Goal: Task Accomplishment & Management: Manage account settings

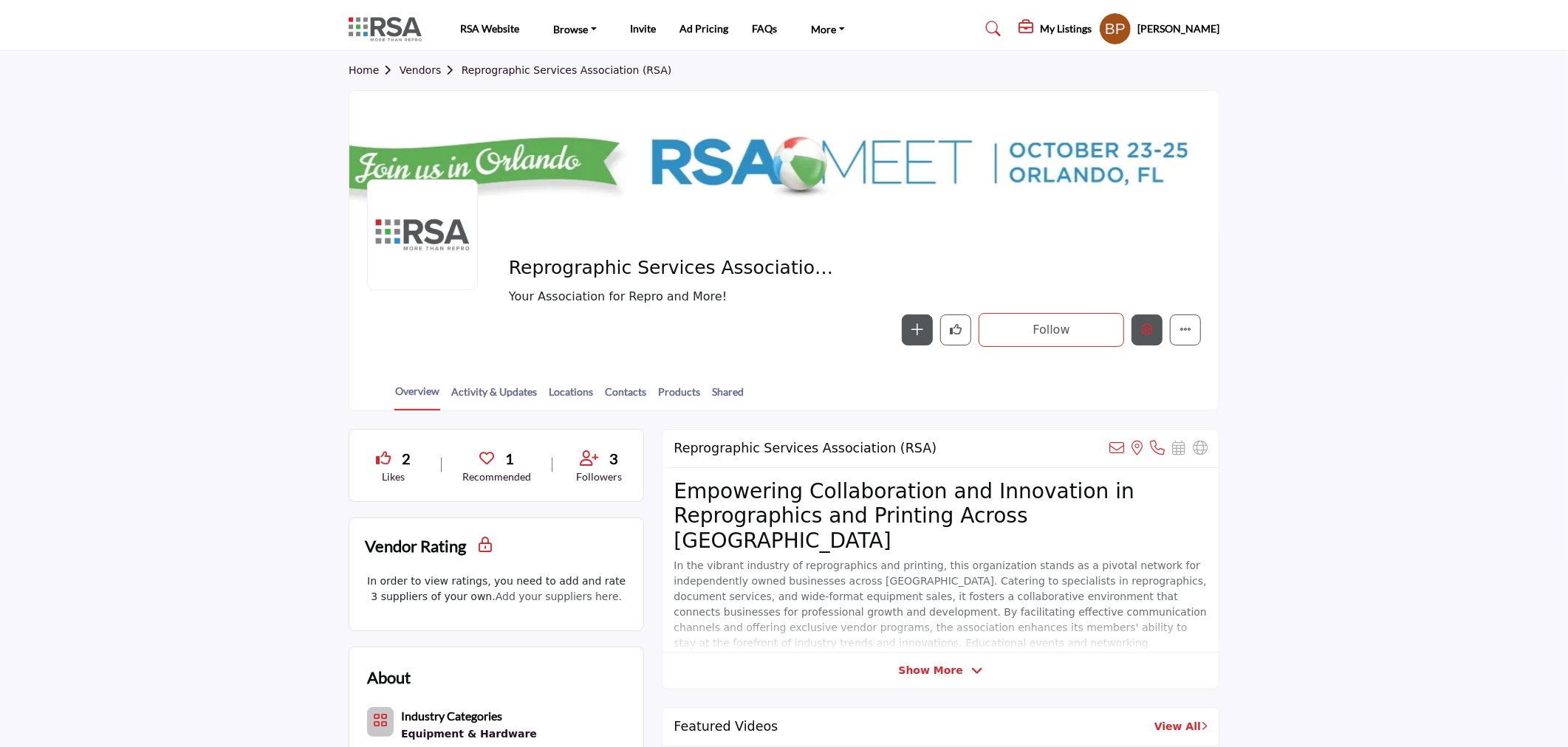
click at [1140, 327] on button "Edit company" at bounding box center [1148, 330] width 31 height 31
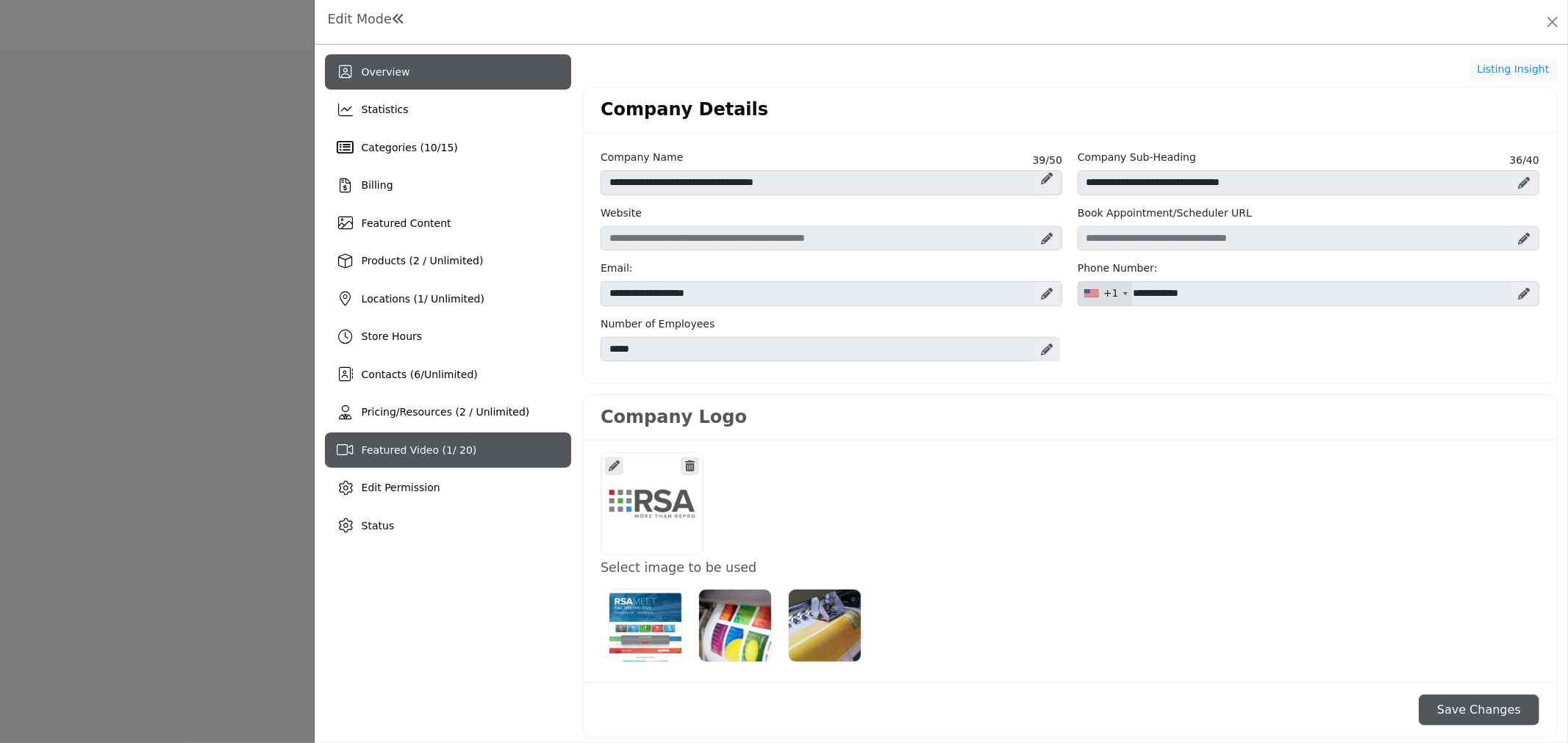
click at [437, 460] on div "Featured Video ( 1 / 20)" at bounding box center [448, 450] width 246 height 35
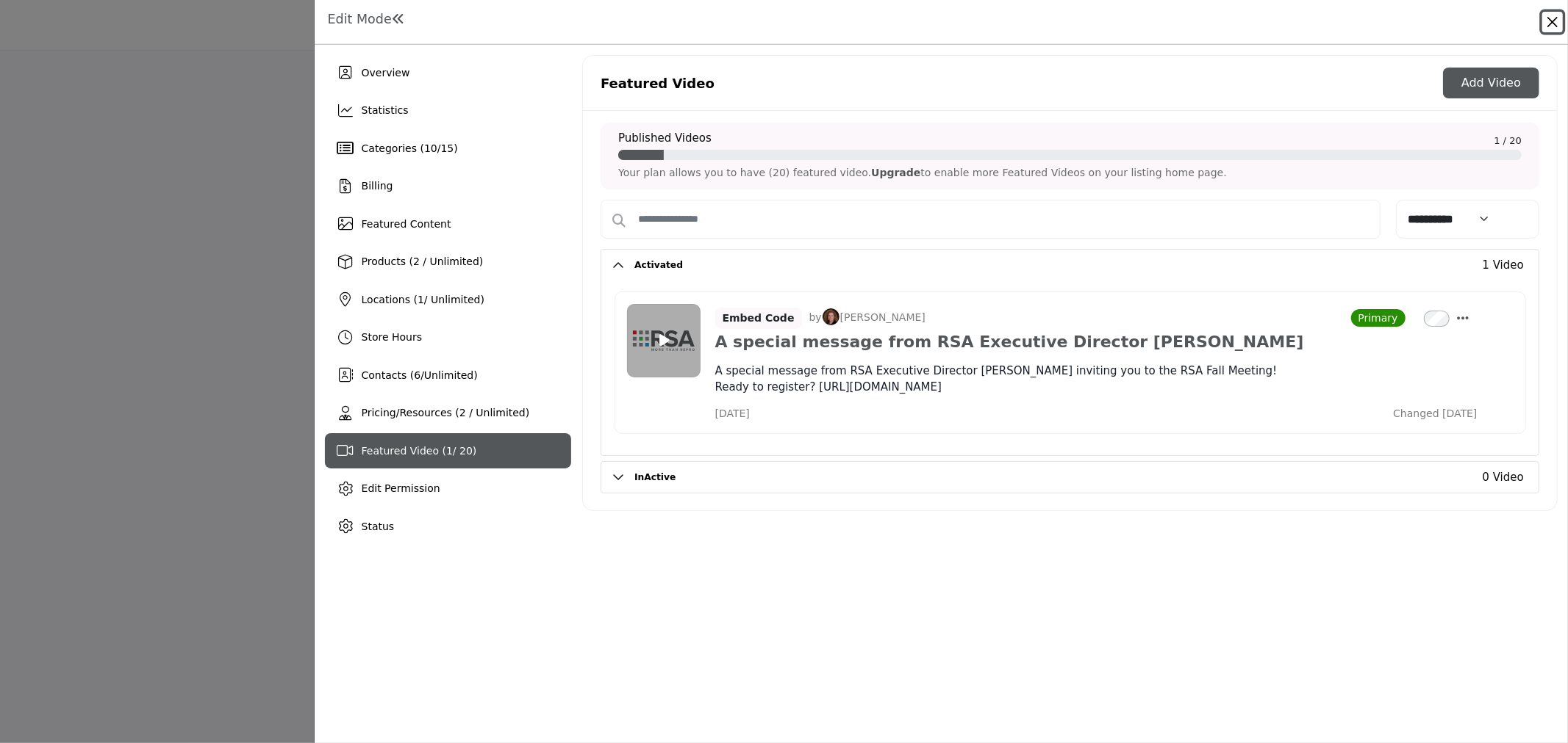
click at [1553, 20] on button "Close" at bounding box center [1552, 22] width 21 height 21
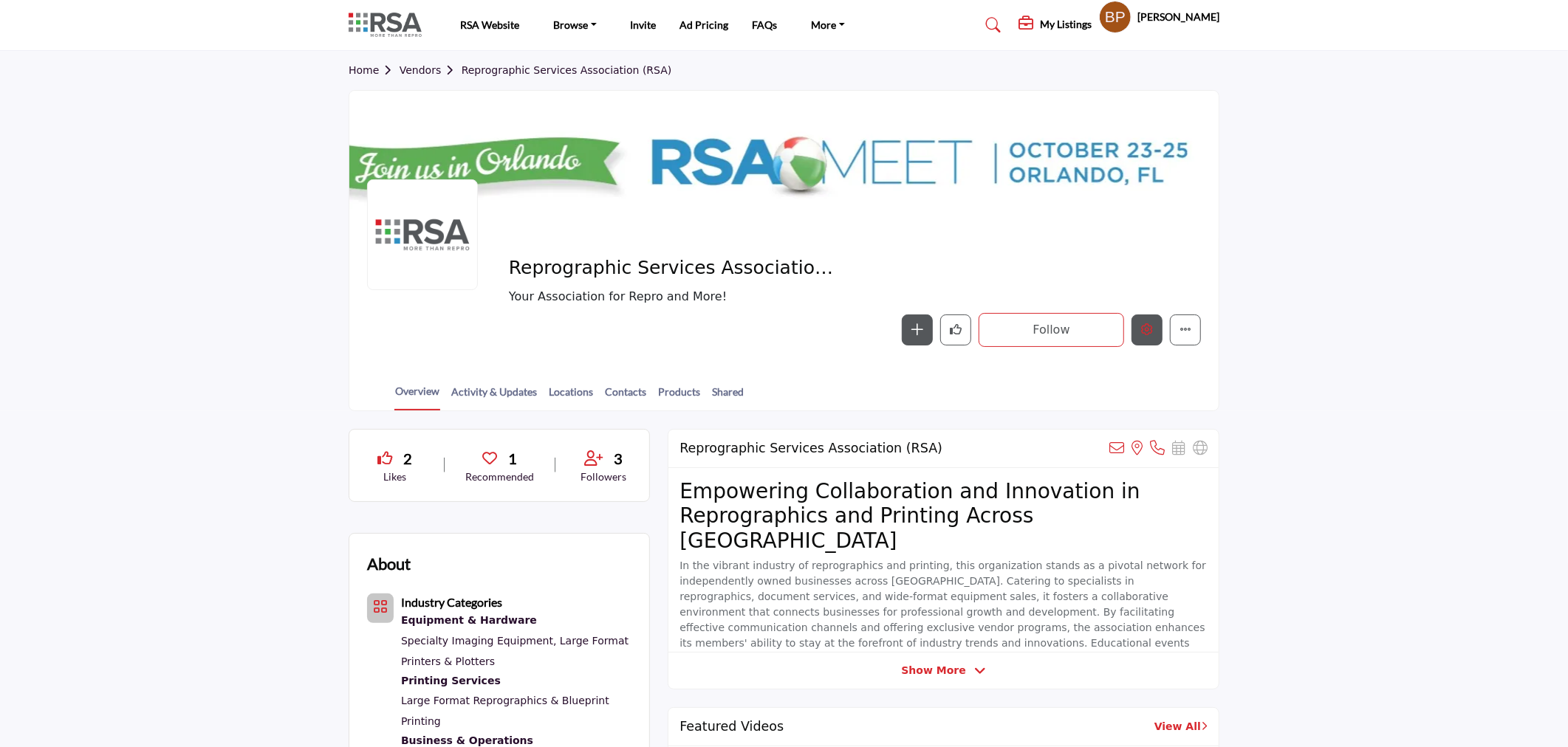
click at [1139, 323] on button "Edit company" at bounding box center [1148, 330] width 31 height 31
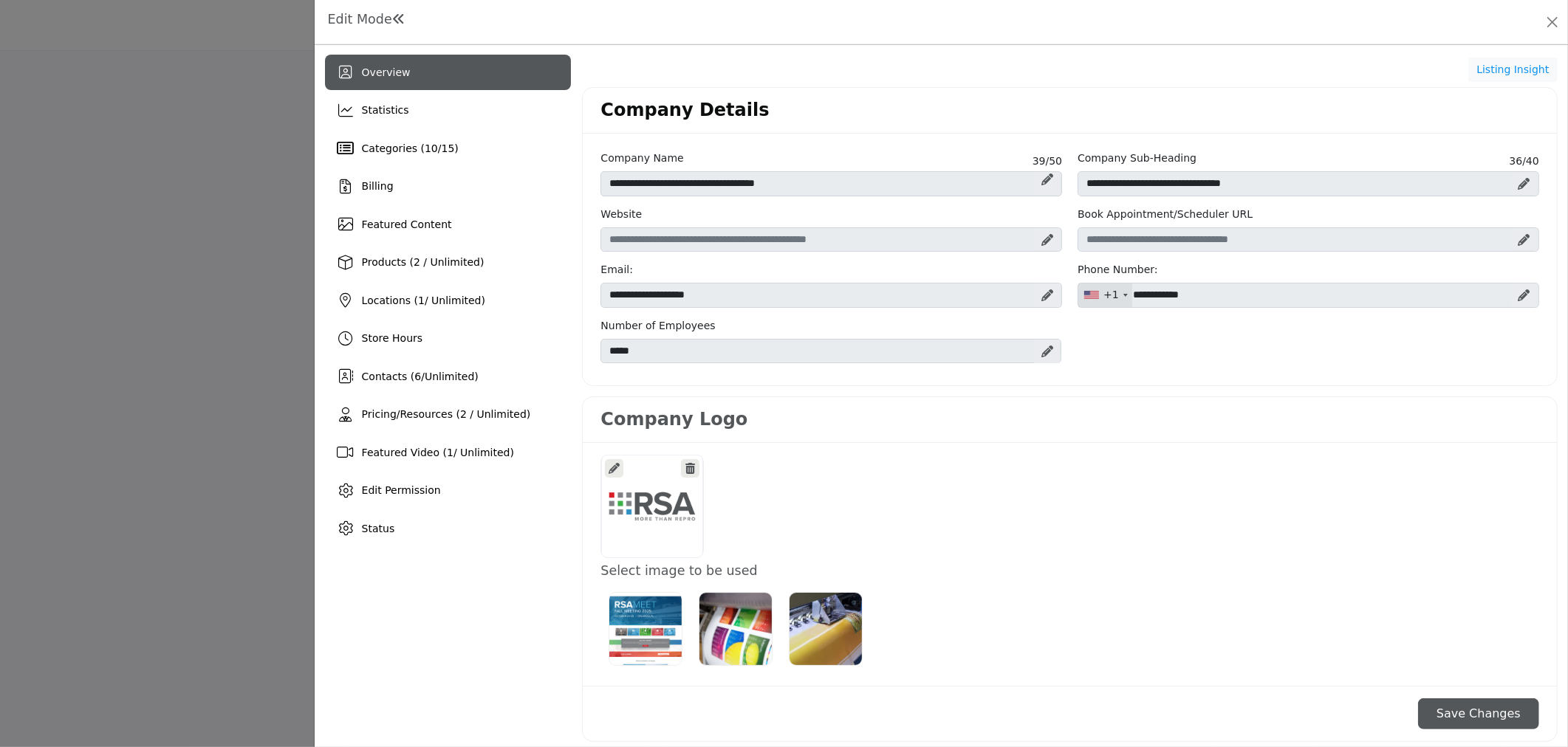
click at [0, 0] on div at bounding box center [0, 0] width 0 height 0
click at [421, 451] on span "Featured Video ( 1 / Unlimited)" at bounding box center [439, 453] width 152 height 12
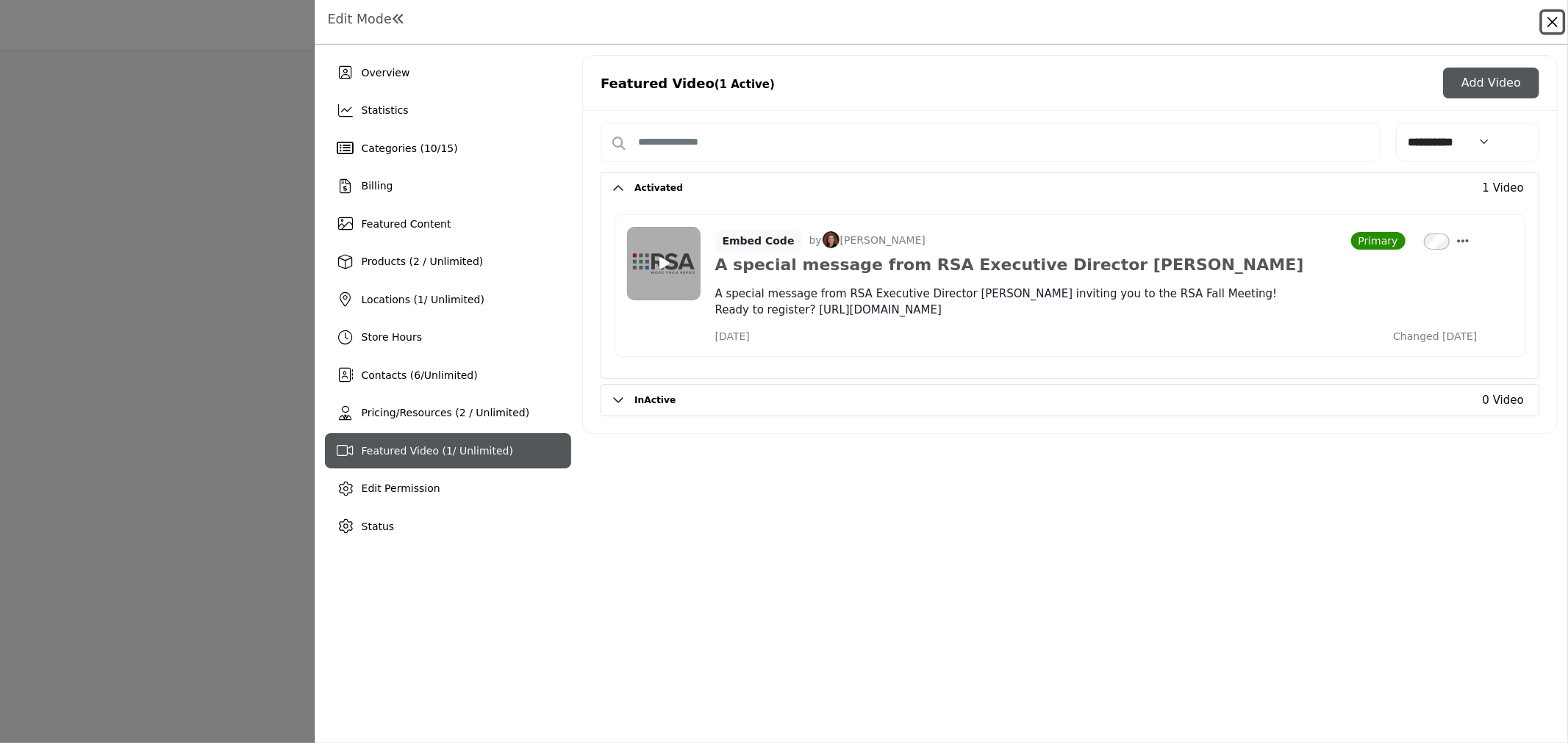
click at [1546, 22] on button "Close" at bounding box center [1552, 22] width 21 height 21
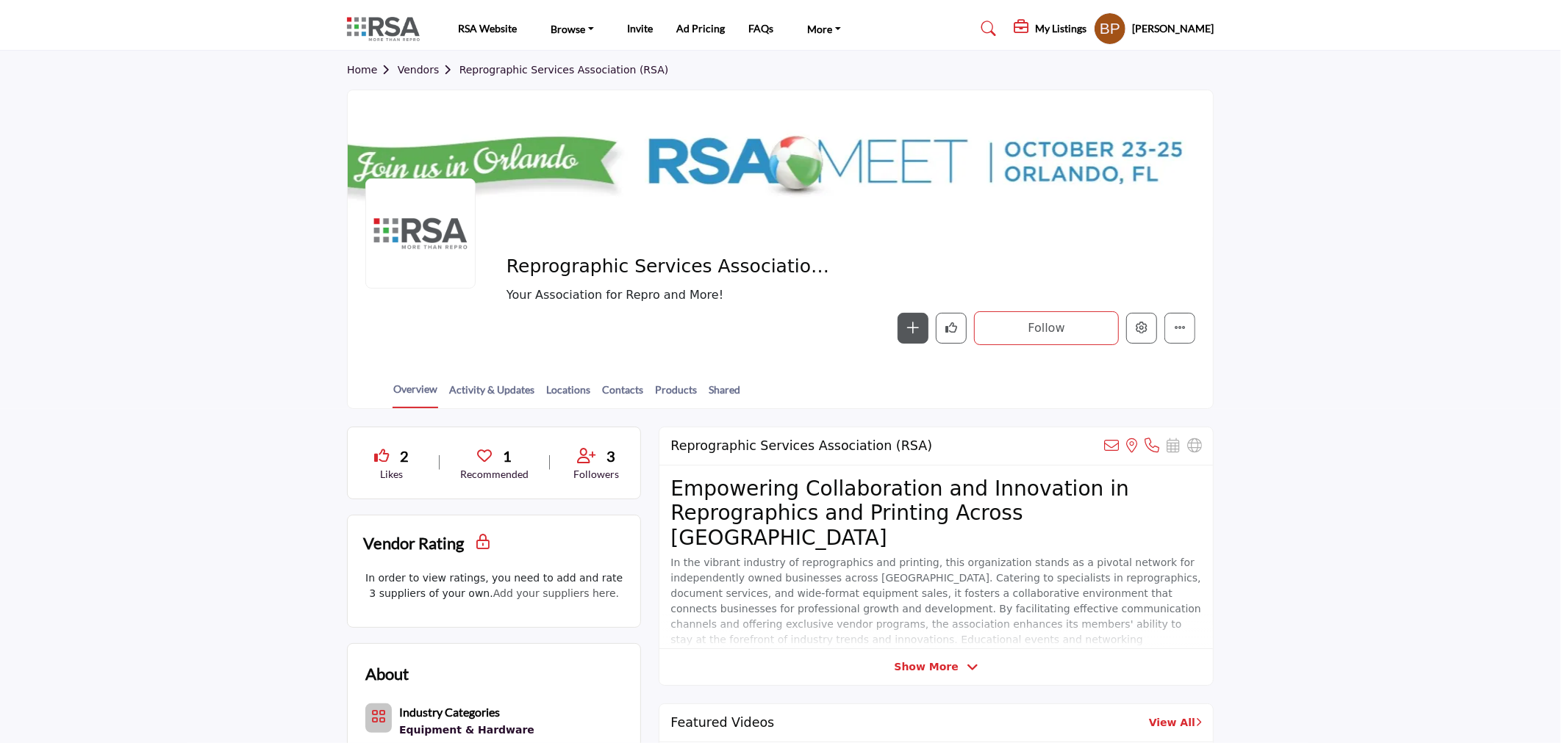
click at [415, 70] on link "Vendors" at bounding box center [428, 70] width 61 height 12
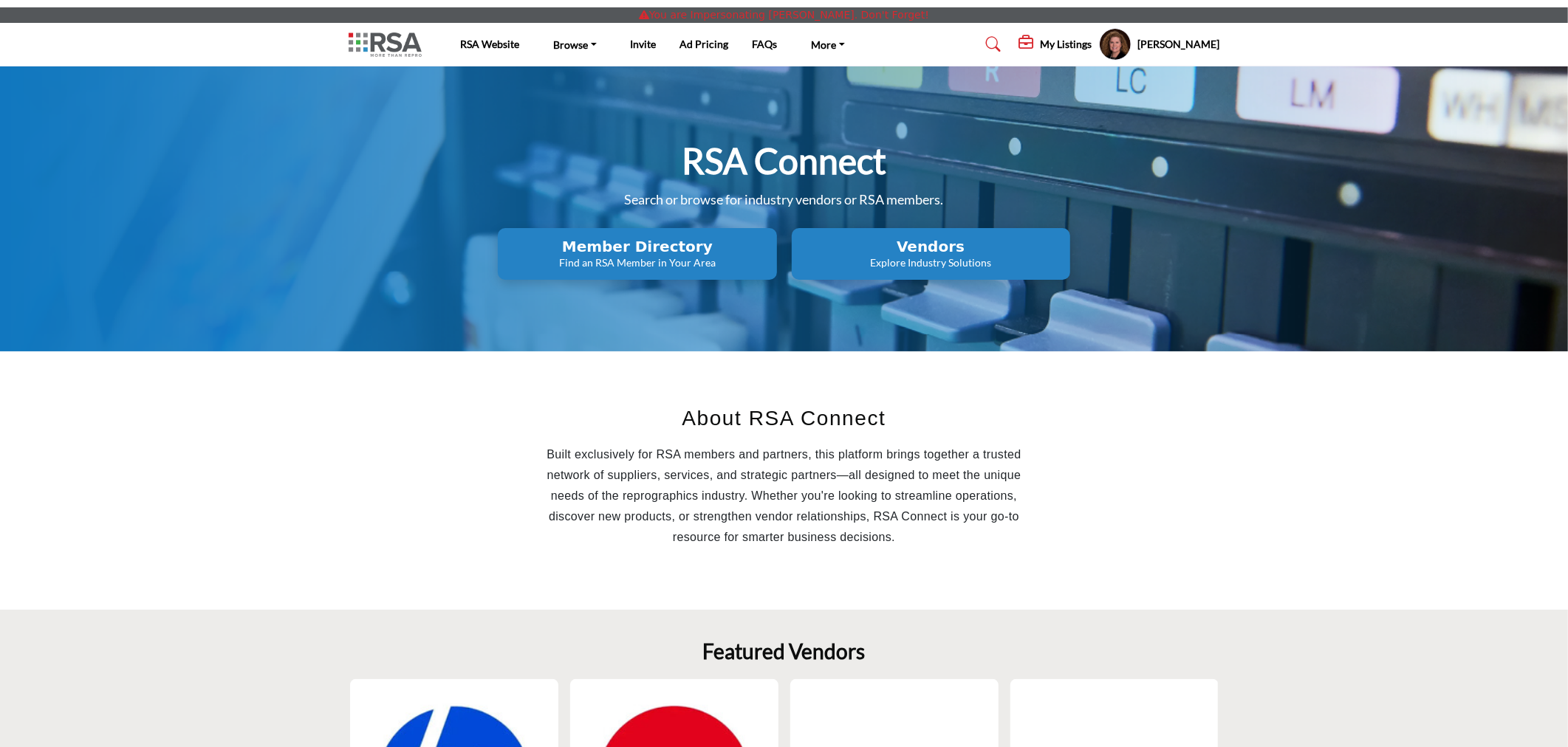
click at [1040, 46] on h5 "My Listings" at bounding box center [1066, 43] width 52 height 13
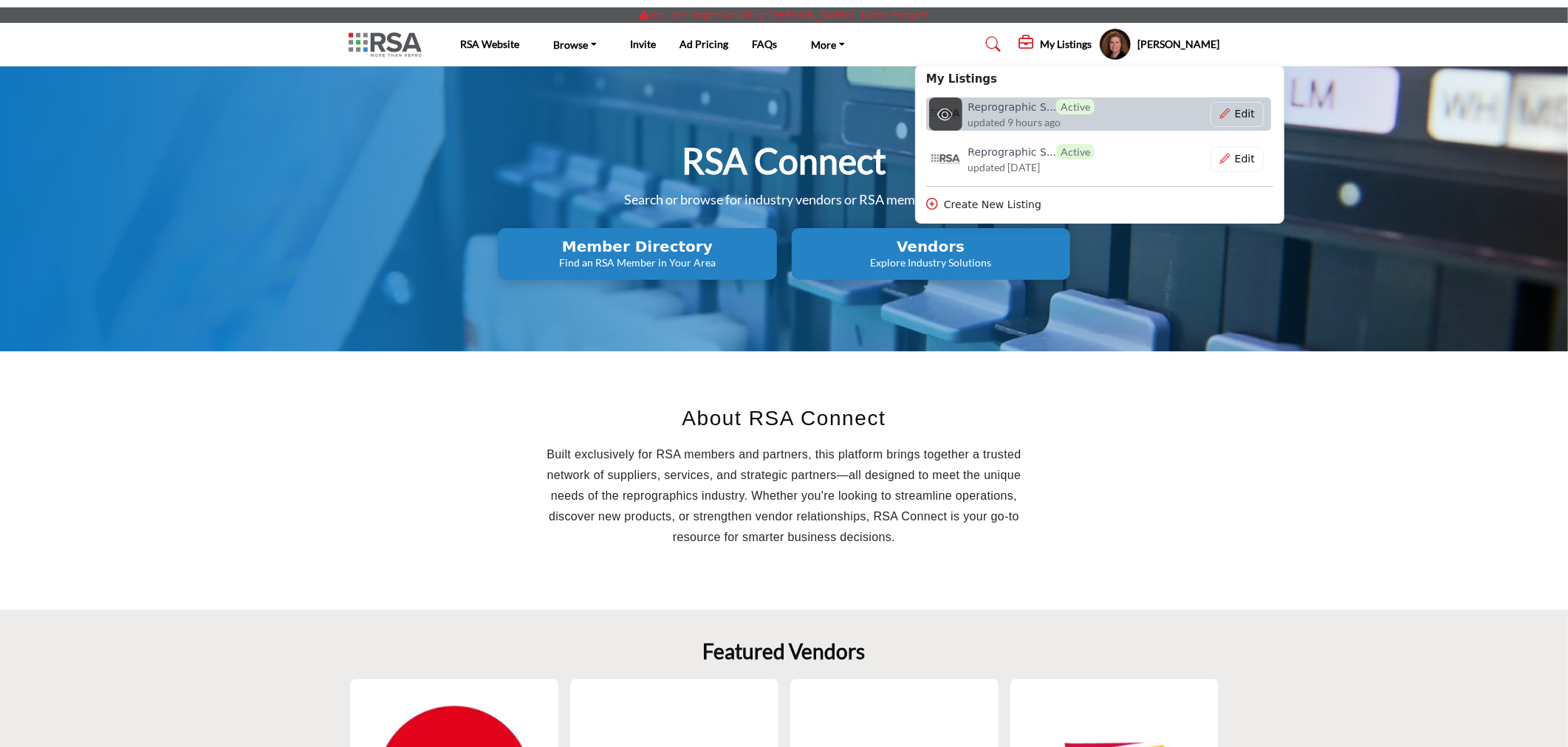
click at [995, 106] on h6 "Reprographic S... Active" at bounding box center [1032, 107] width 127 height 16
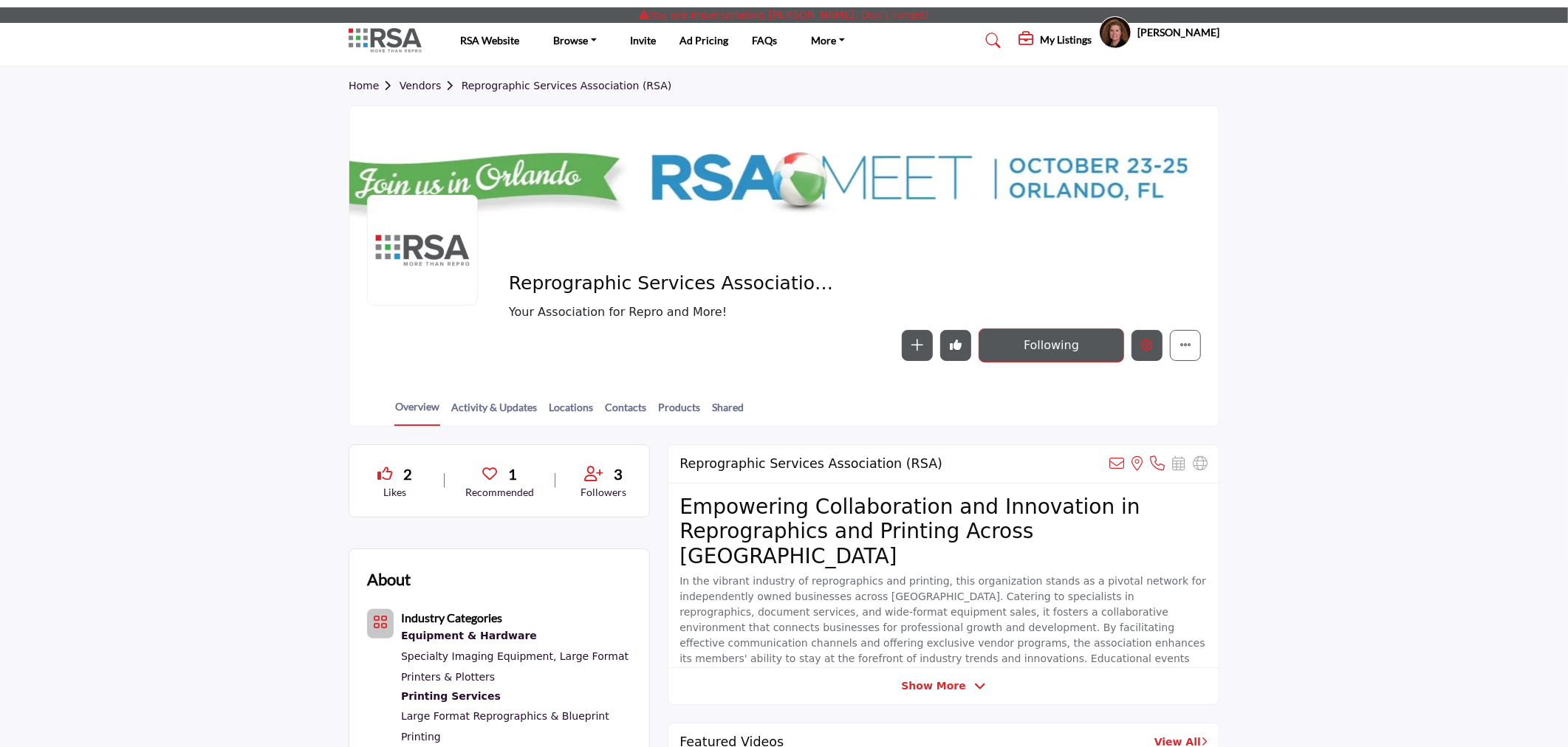
click at [1141, 340] on icon "Edit company" at bounding box center [1148, 345] width 12 height 12
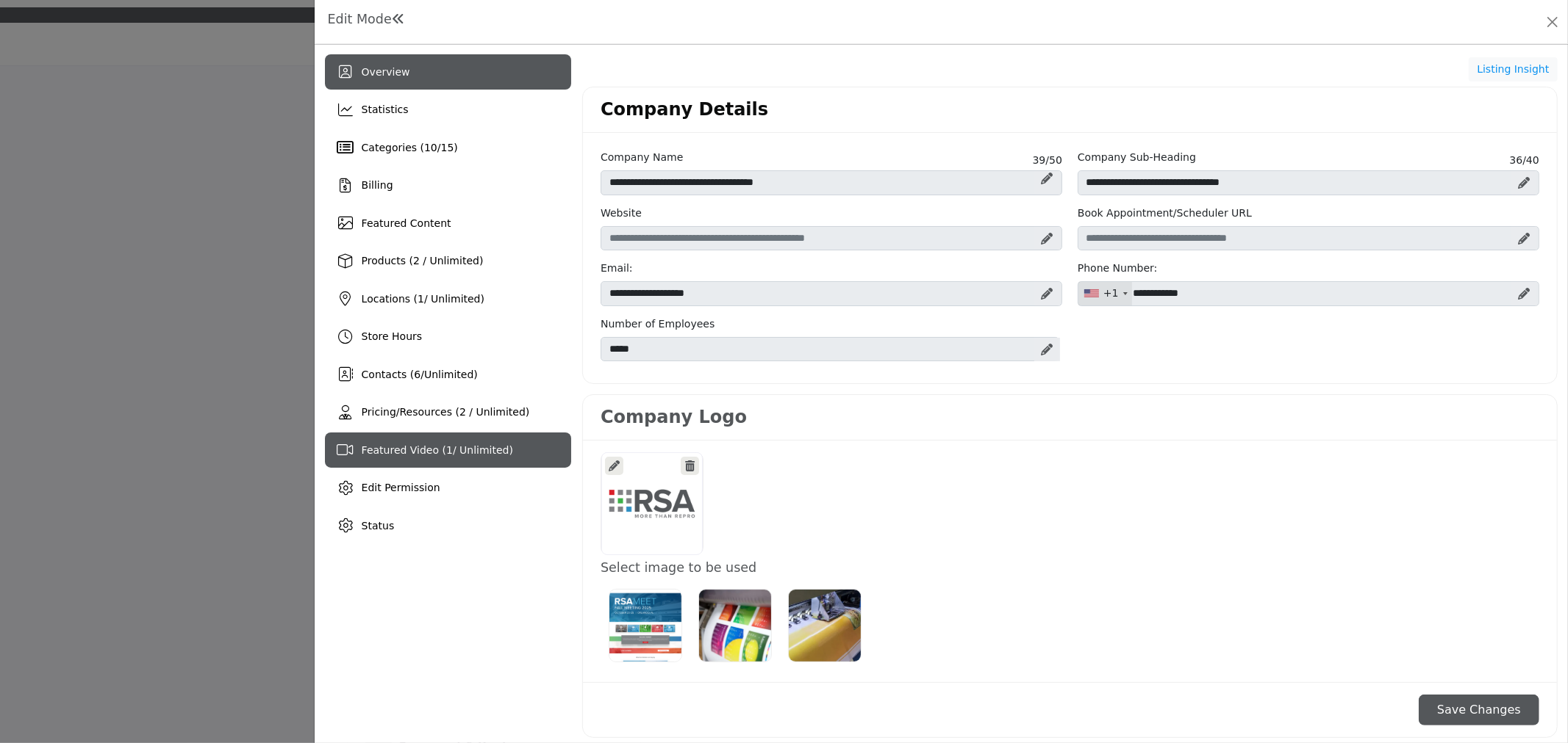
click at [415, 454] on span "Featured Video ( 1 / Unlimited)" at bounding box center [437, 450] width 151 height 12
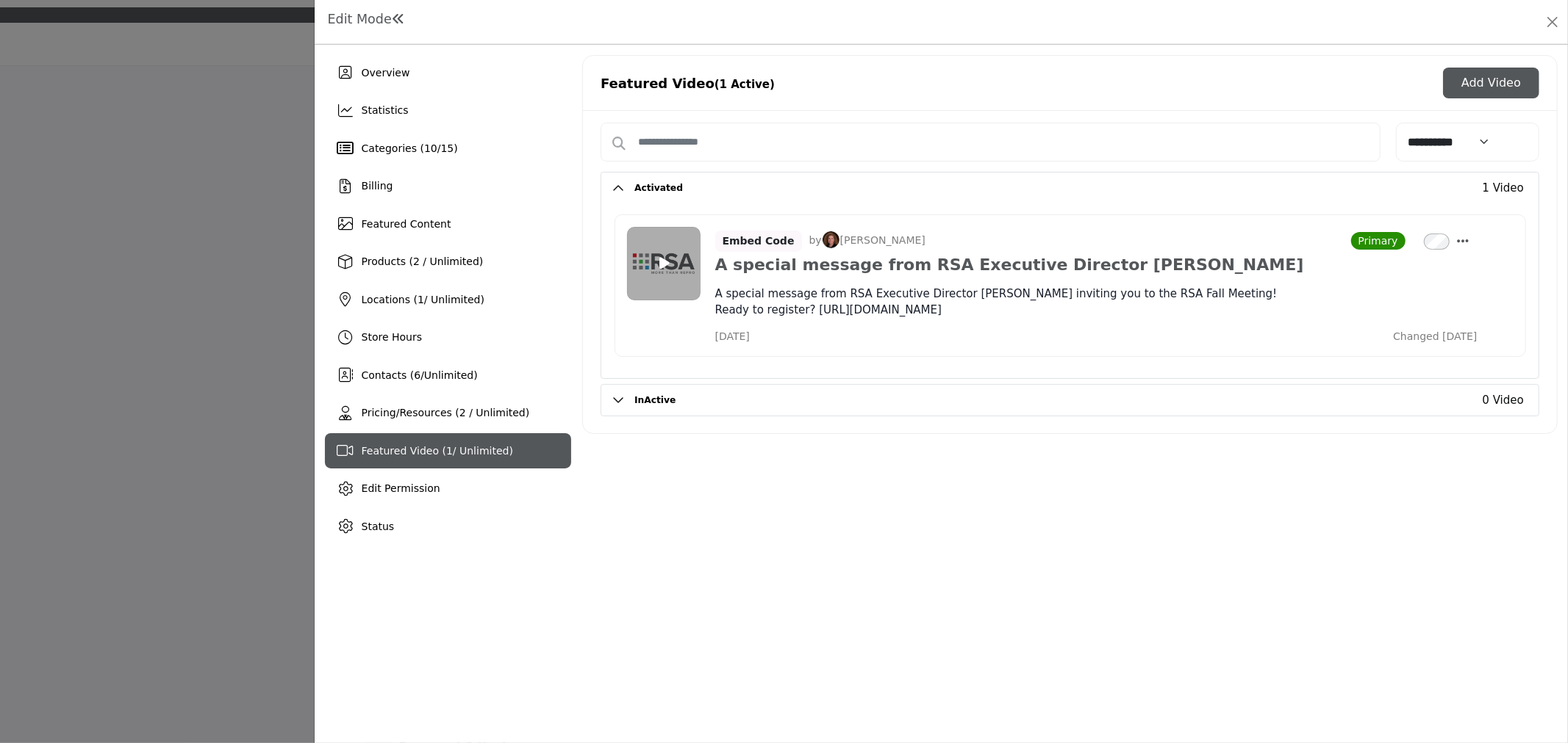
drag, startPoint x: 47, startPoint y: 281, endPoint x: 214, endPoint y: 57, distance: 279.4
click at [47, 281] on div at bounding box center [784, 372] width 1568 height 743
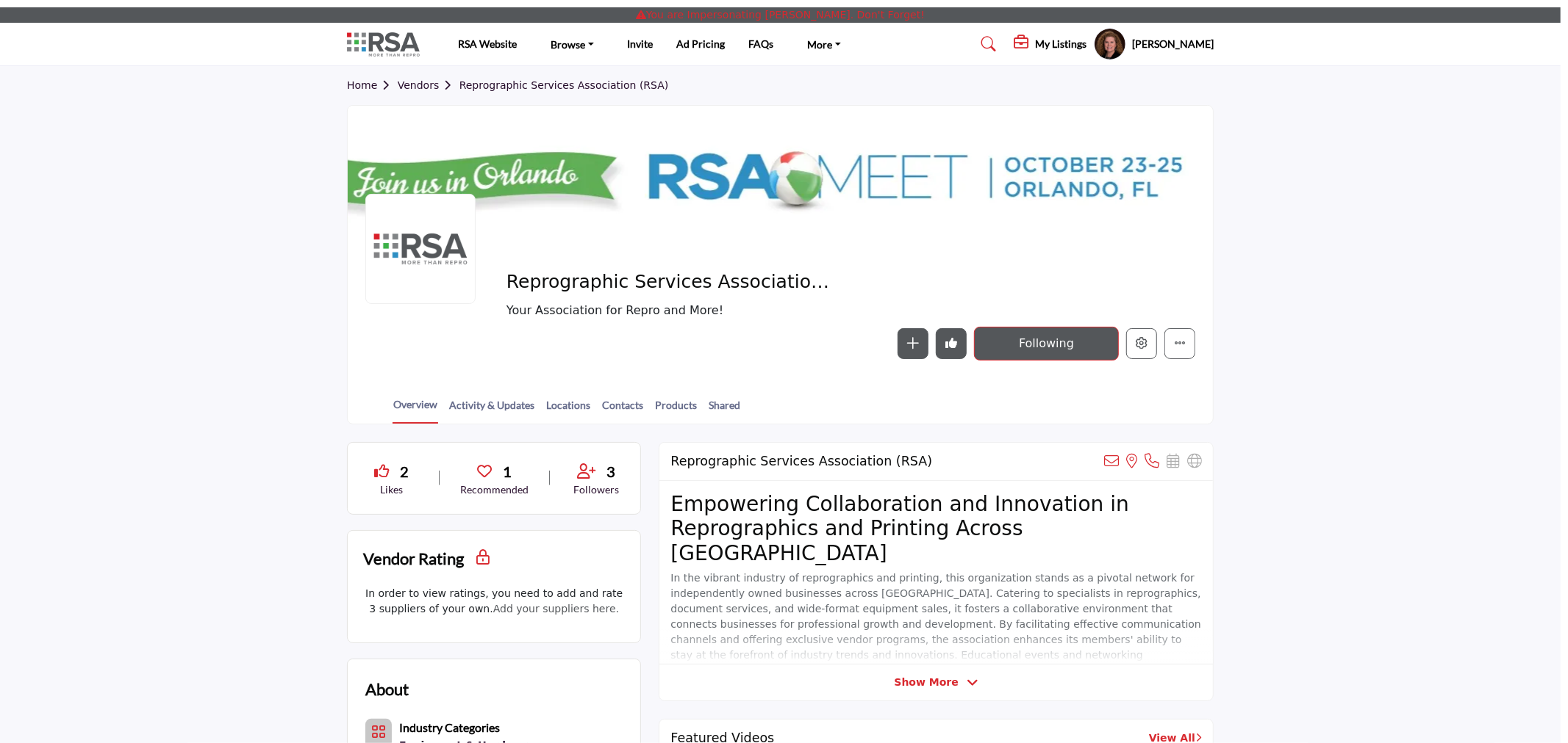
click at [1038, 47] on h5 "My Listings" at bounding box center [1061, 43] width 52 height 13
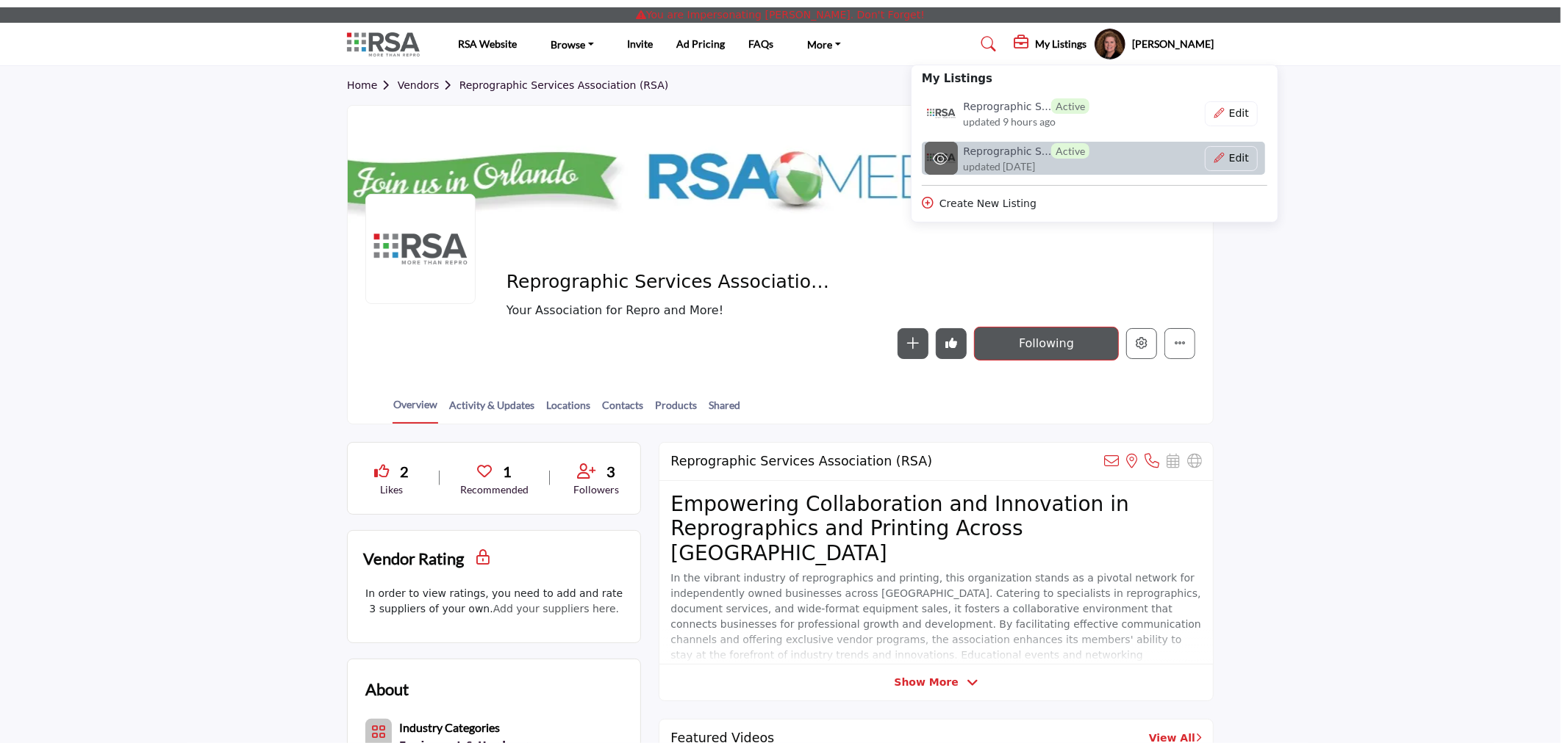
click at [969, 156] on h6 "Reprographic S... Active" at bounding box center [1027, 151] width 126 height 16
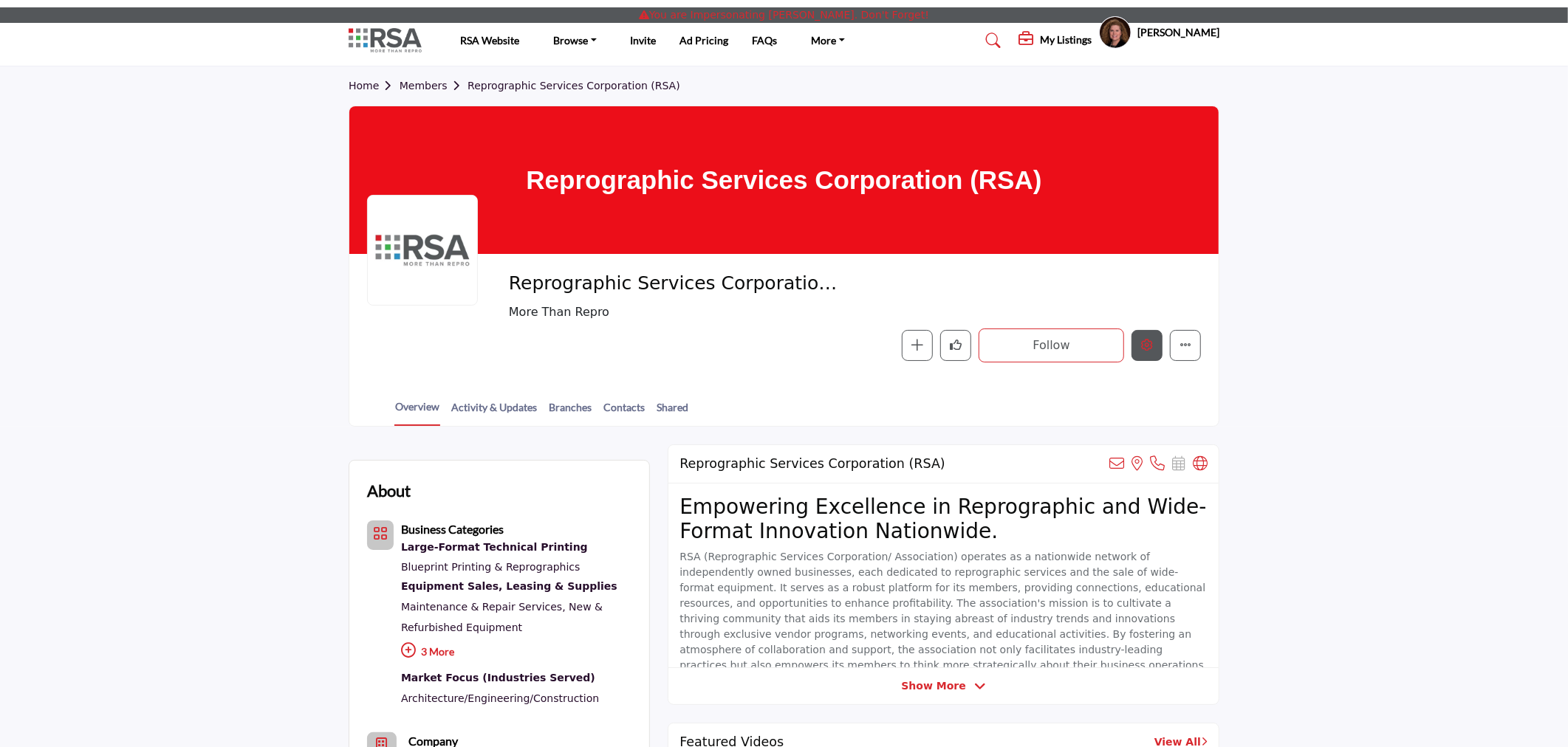
click at [1147, 352] on button "Edit company" at bounding box center [1148, 346] width 31 height 31
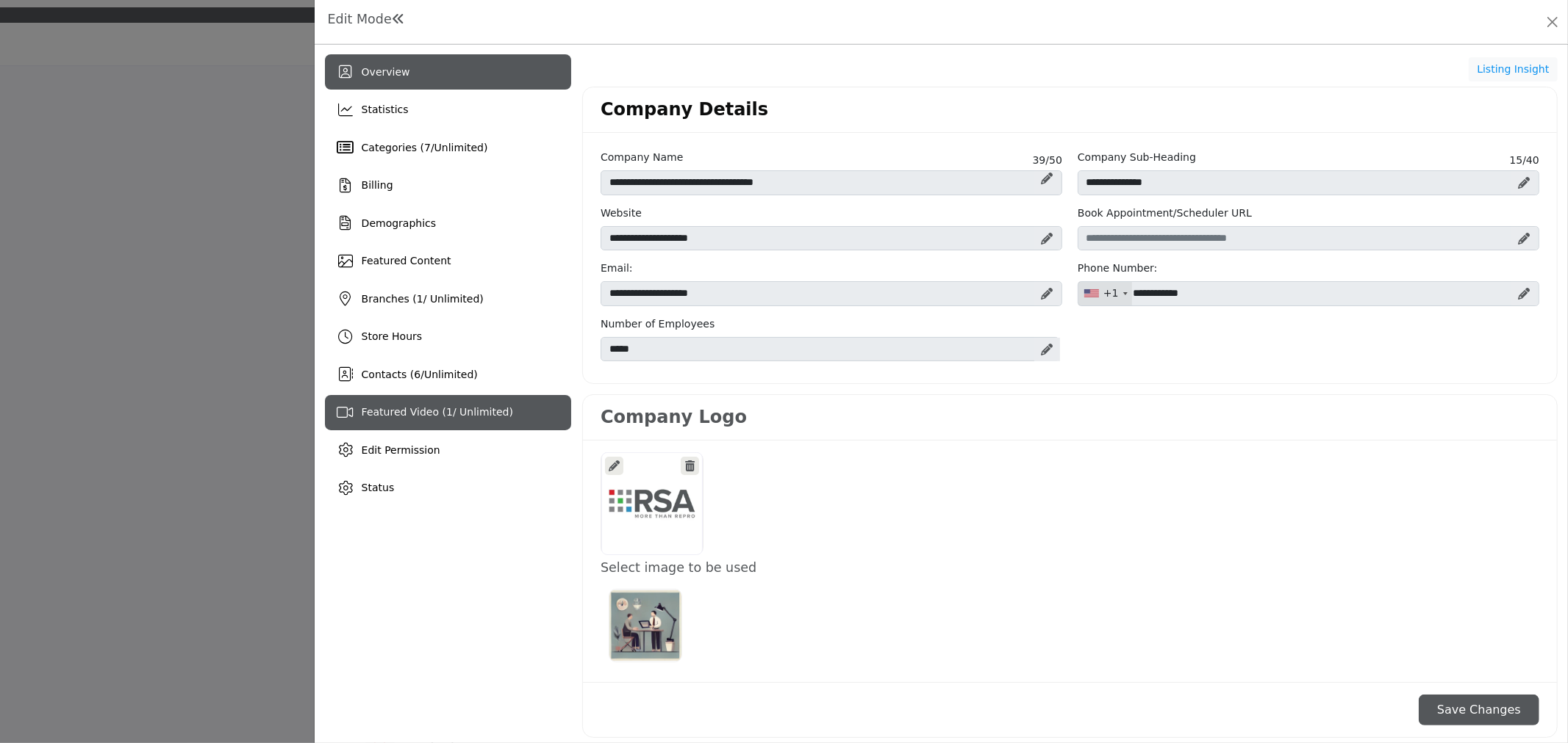
click at [436, 404] on div "Featured Video ( 1 / Unlimited)" at bounding box center [448, 412] width 246 height 35
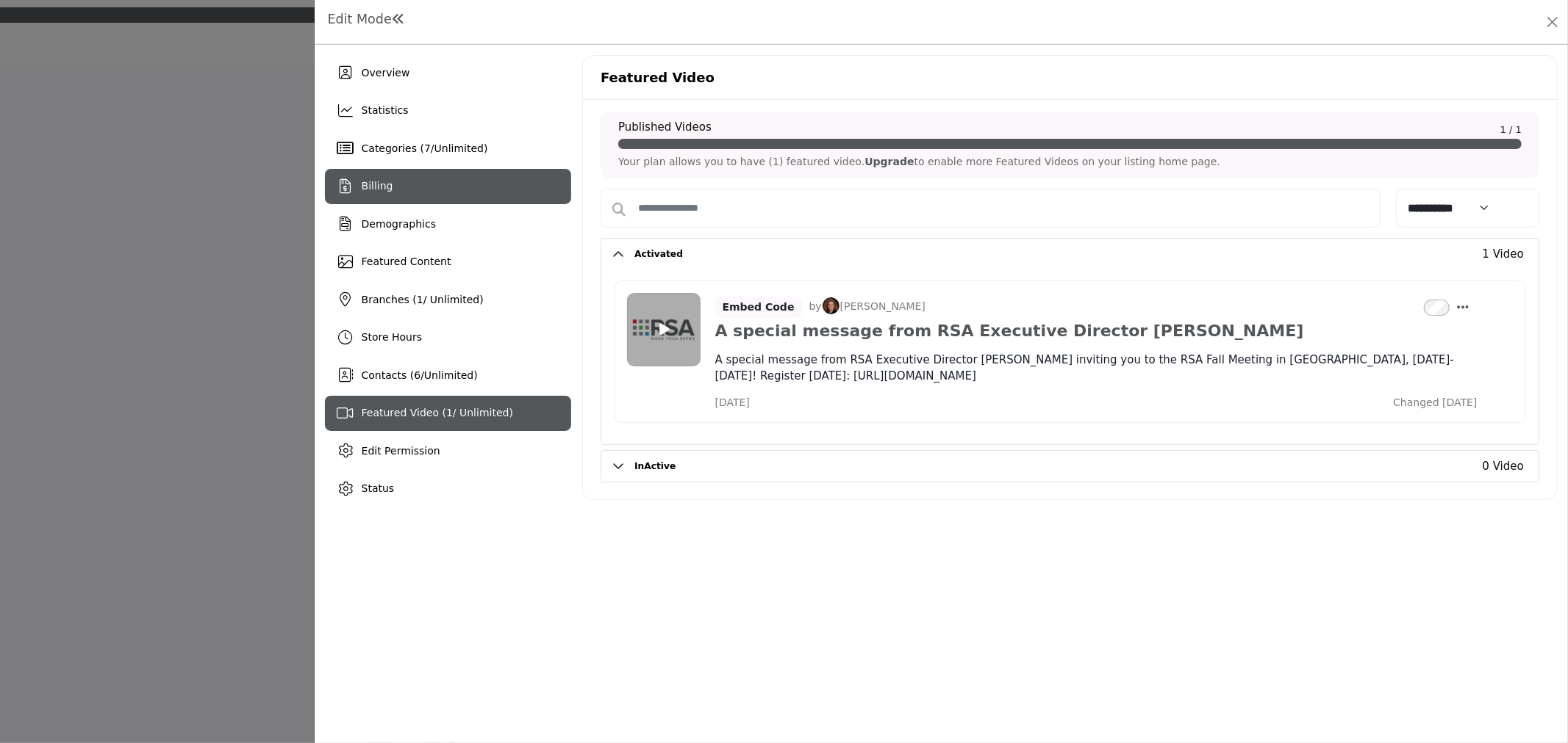
click at [408, 179] on div "Billing" at bounding box center [448, 187] width 246 height 35
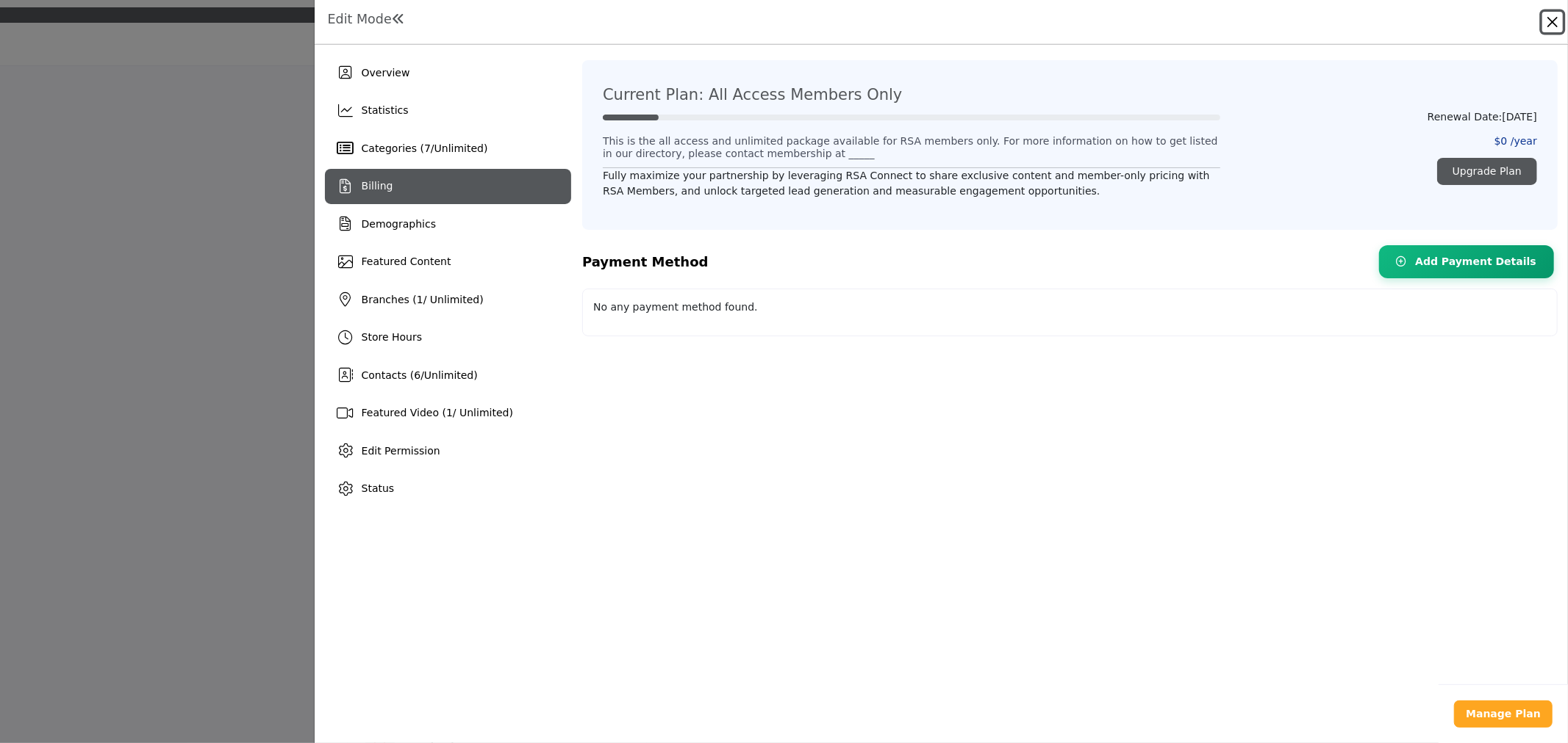
click at [1555, 24] on button "Close" at bounding box center [1552, 22] width 21 height 21
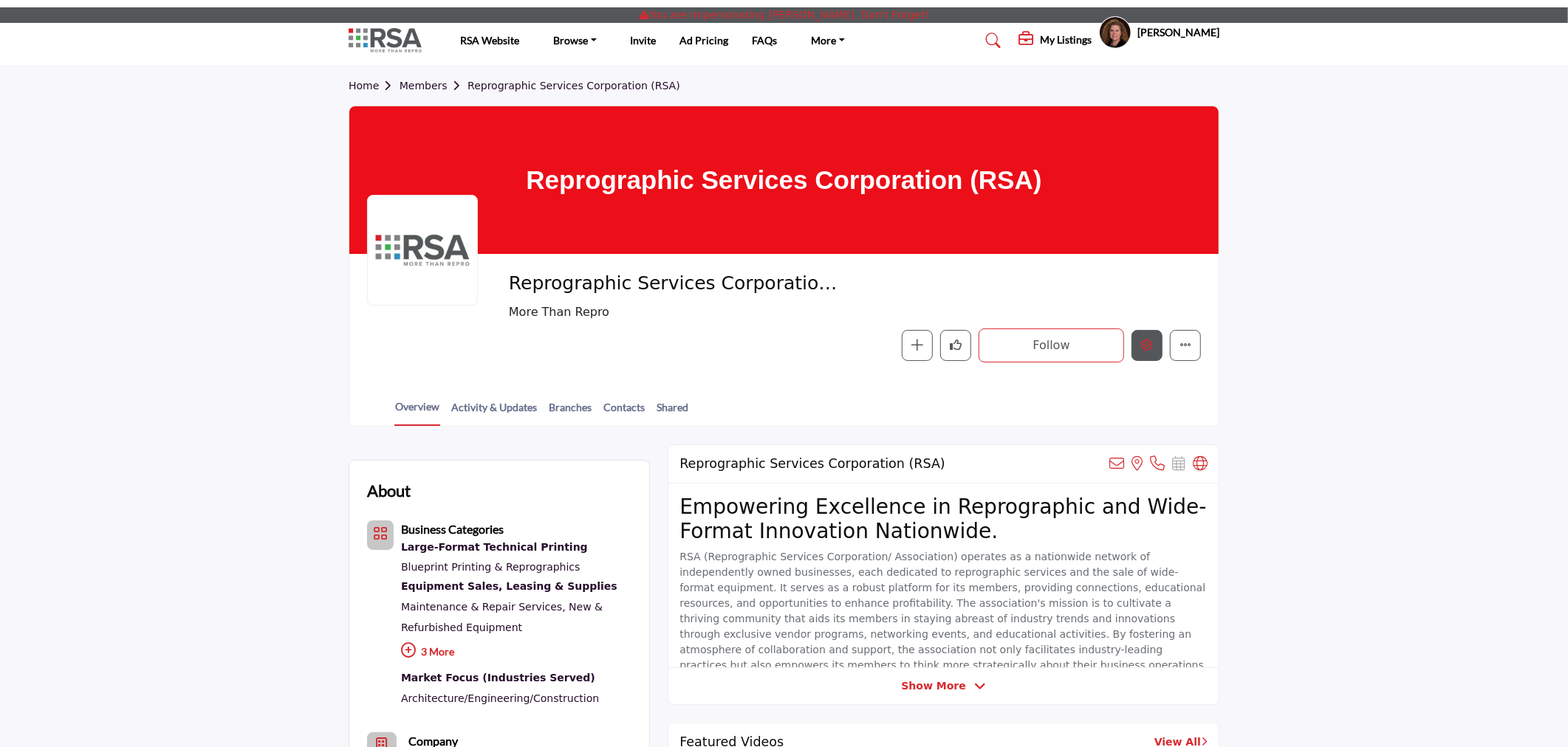
click at [1153, 343] on button "Edit company" at bounding box center [1148, 346] width 31 height 31
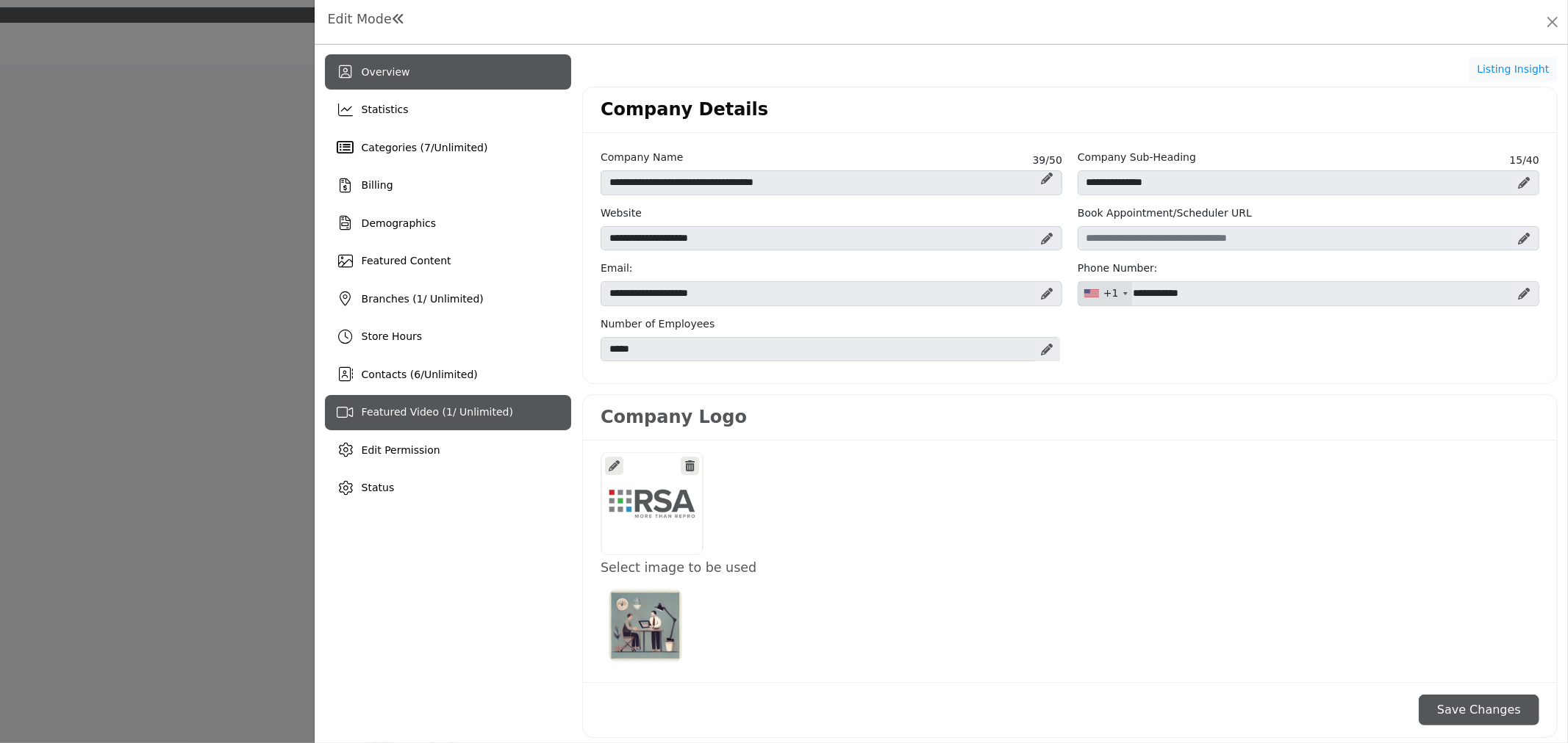
click at [429, 419] on div "Featured Video ( 1 / Unlimited)" at bounding box center [437, 412] width 151 height 16
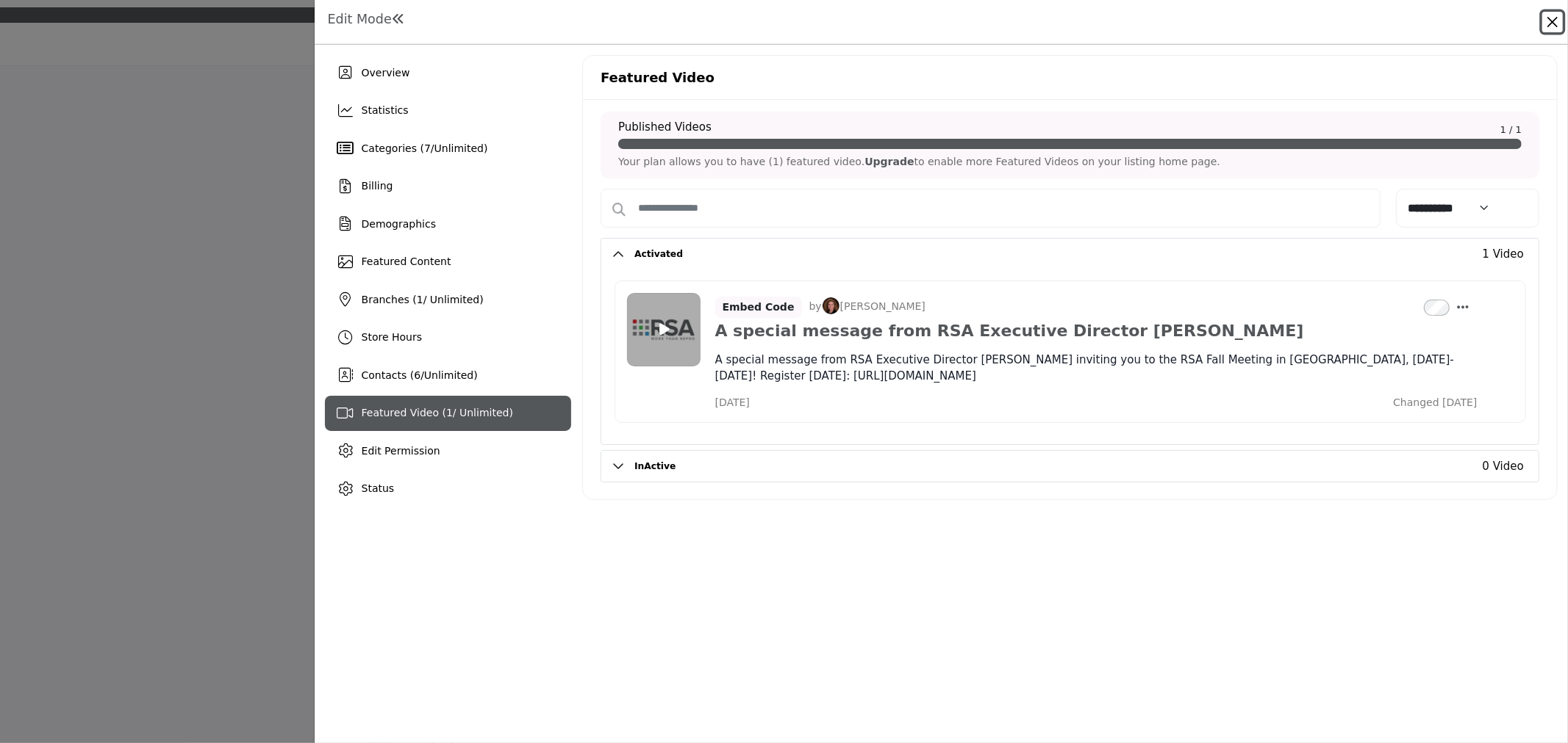
click at [1548, 17] on button "Close" at bounding box center [1552, 22] width 21 height 21
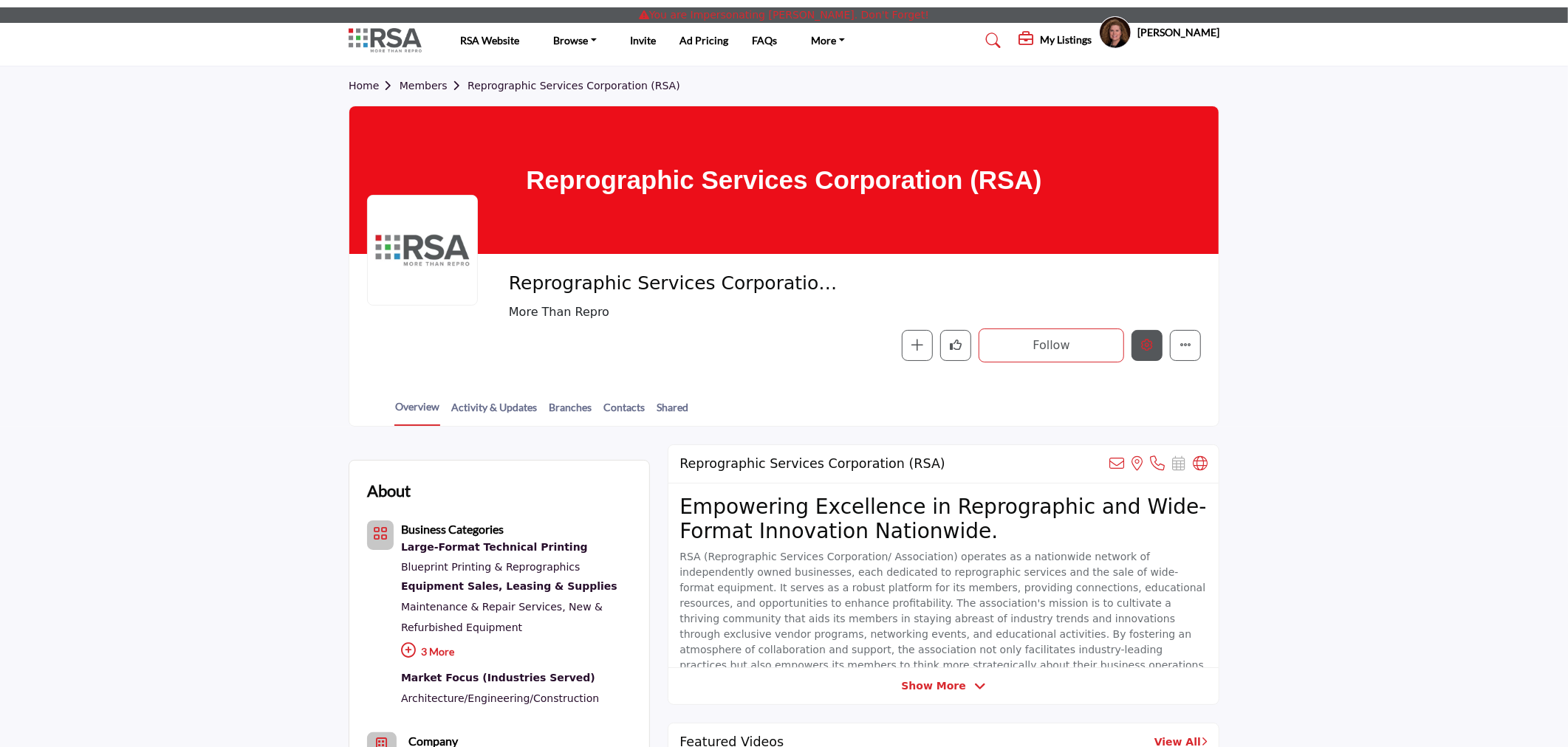
click at [1146, 347] on icon "Edit company" at bounding box center [1148, 345] width 12 height 12
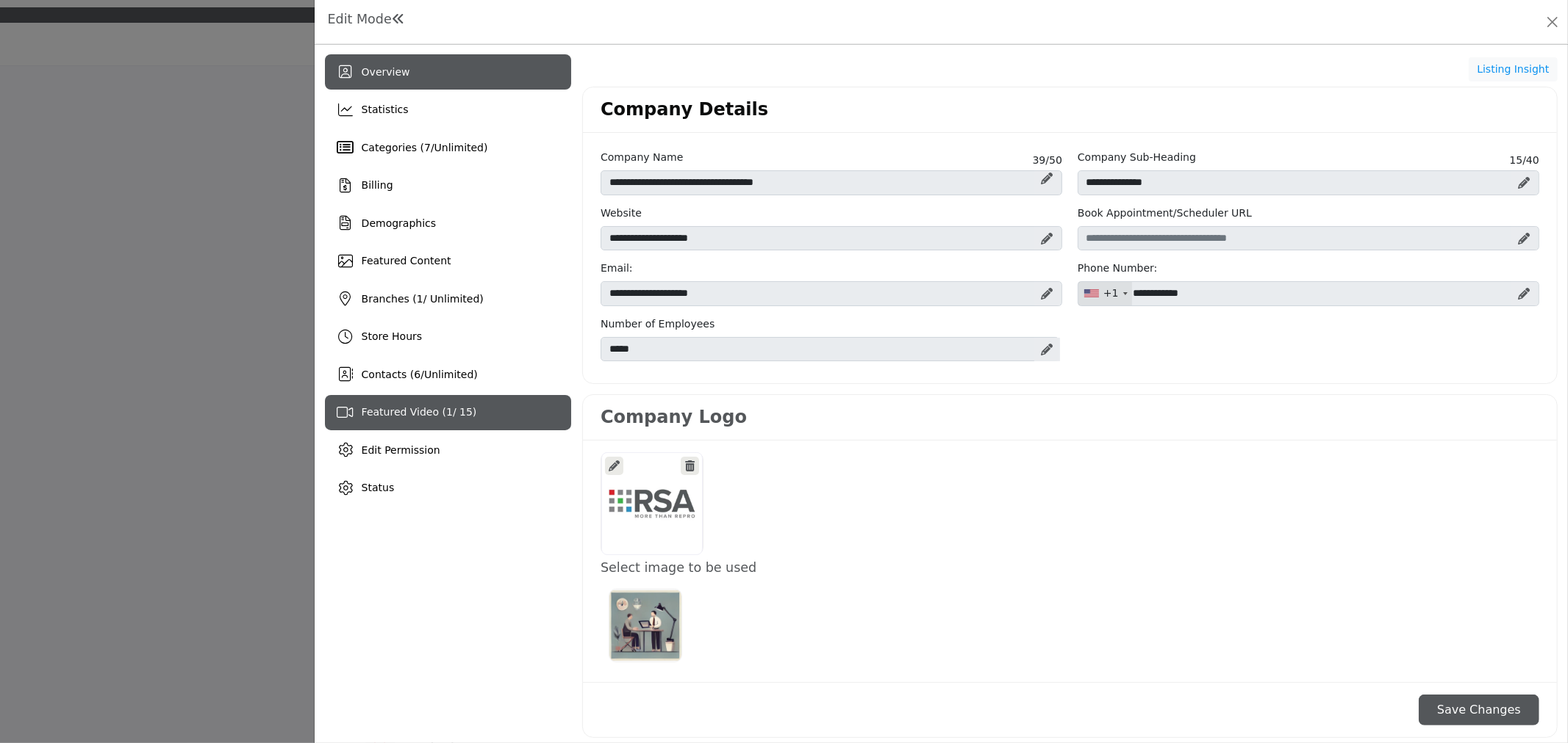
click at [442, 411] on span "Featured Video ( 1 / 15)" at bounding box center [418, 412] width 115 height 12
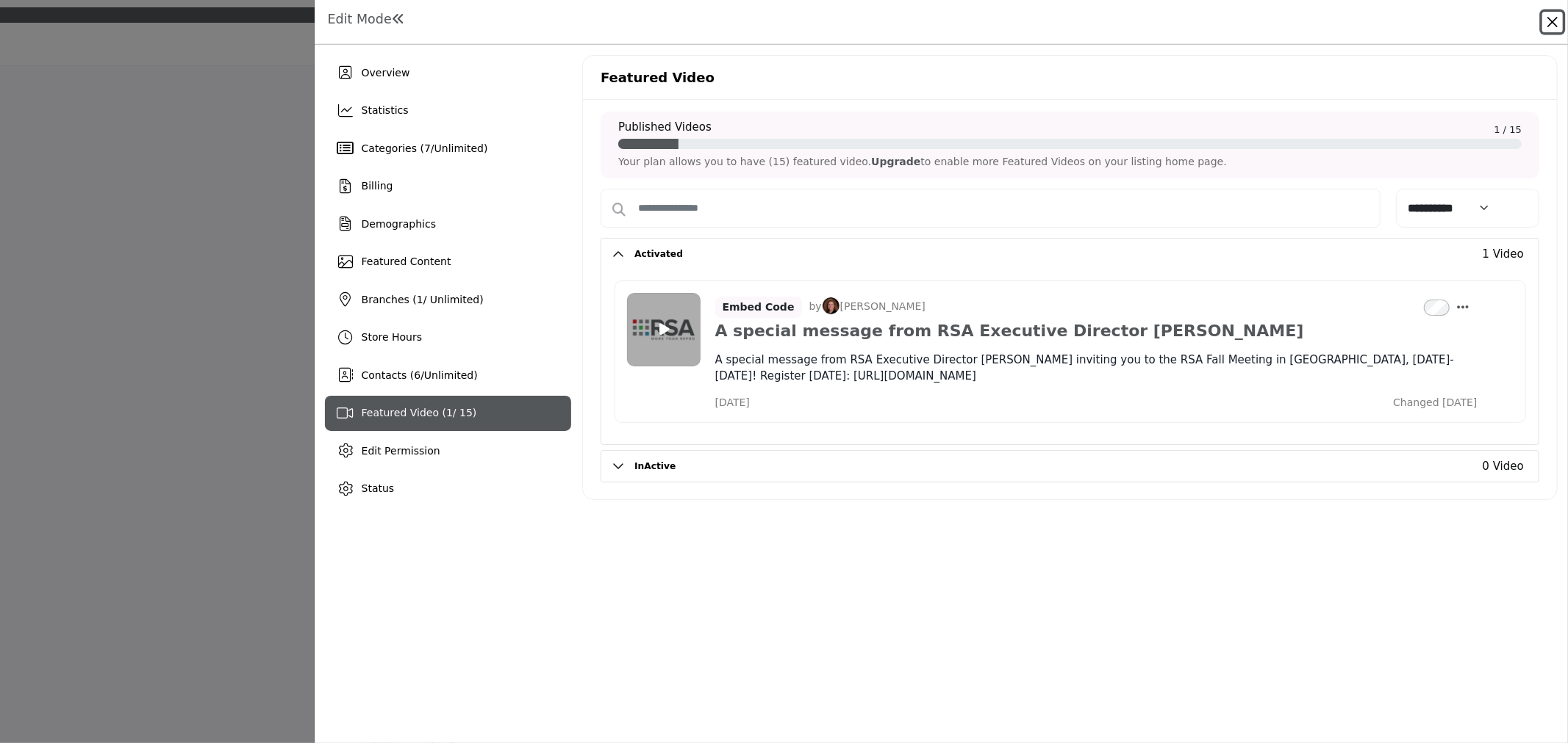
click at [1546, 20] on button "Close" at bounding box center [1552, 22] width 21 height 21
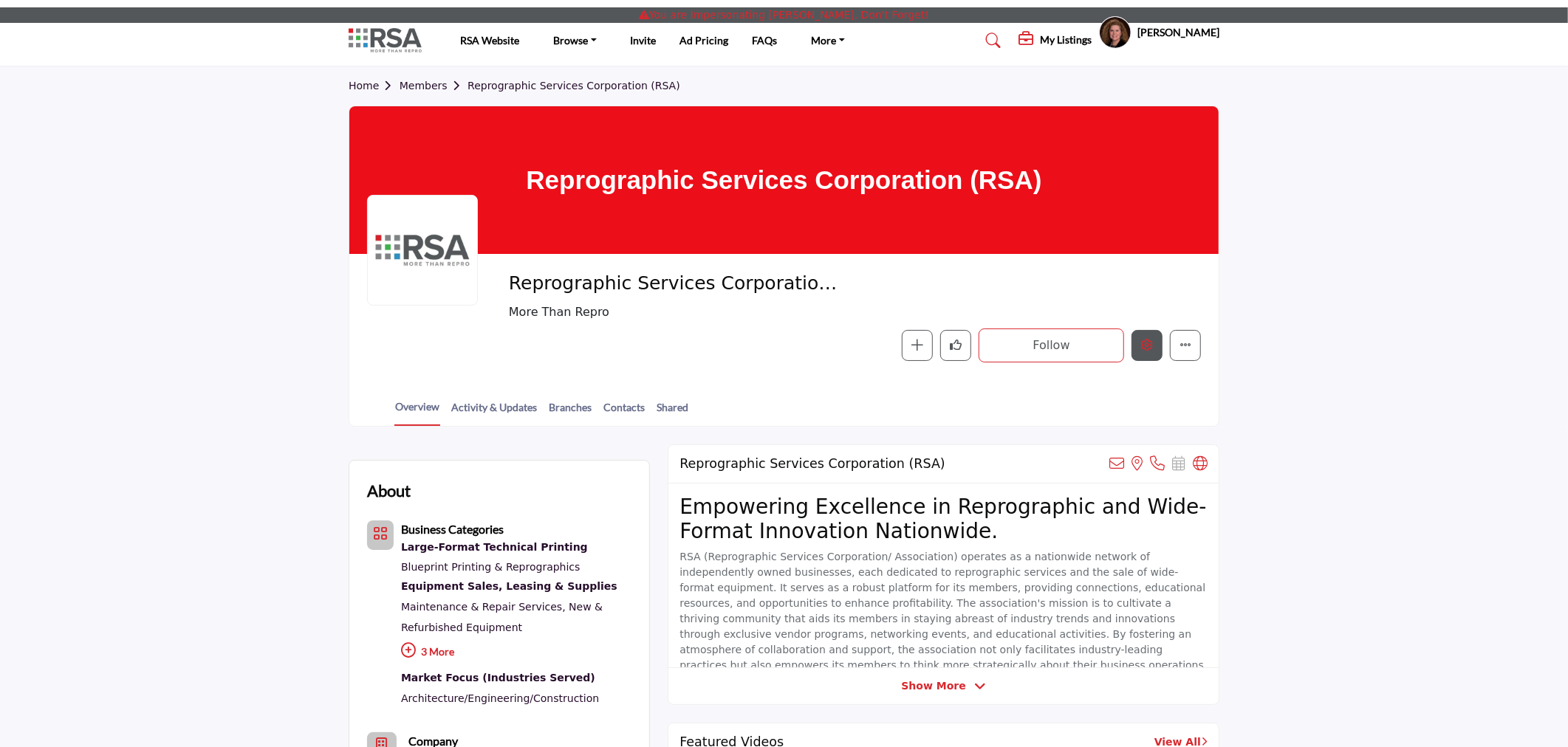
click at [1148, 336] on button "Edit company" at bounding box center [1148, 346] width 31 height 31
click at [1145, 353] on button "Edit company" at bounding box center [1148, 346] width 31 height 31
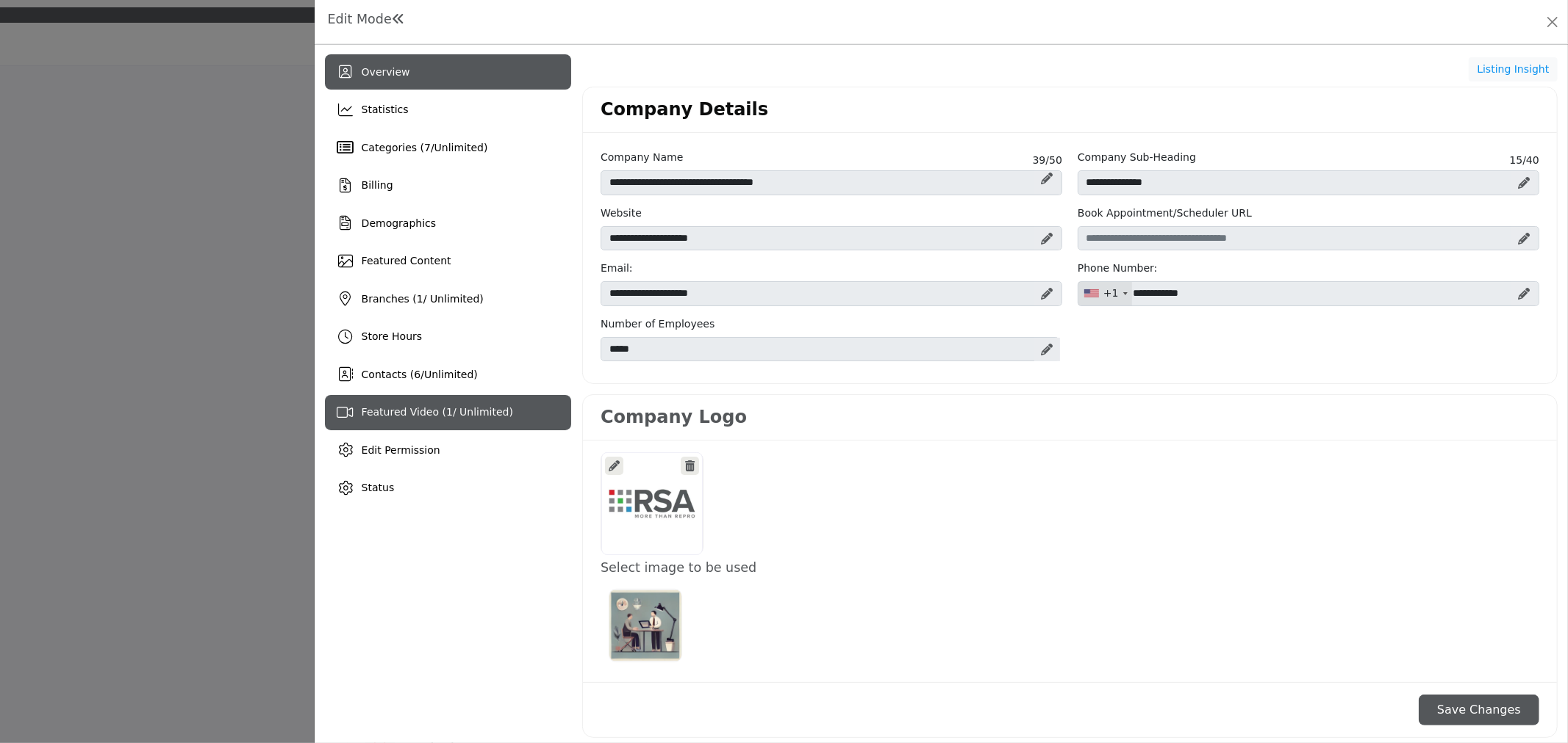
click at [444, 400] on div "Featured Video ( 1 / Unlimited)" at bounding box center [448, 412] width 246 height 35
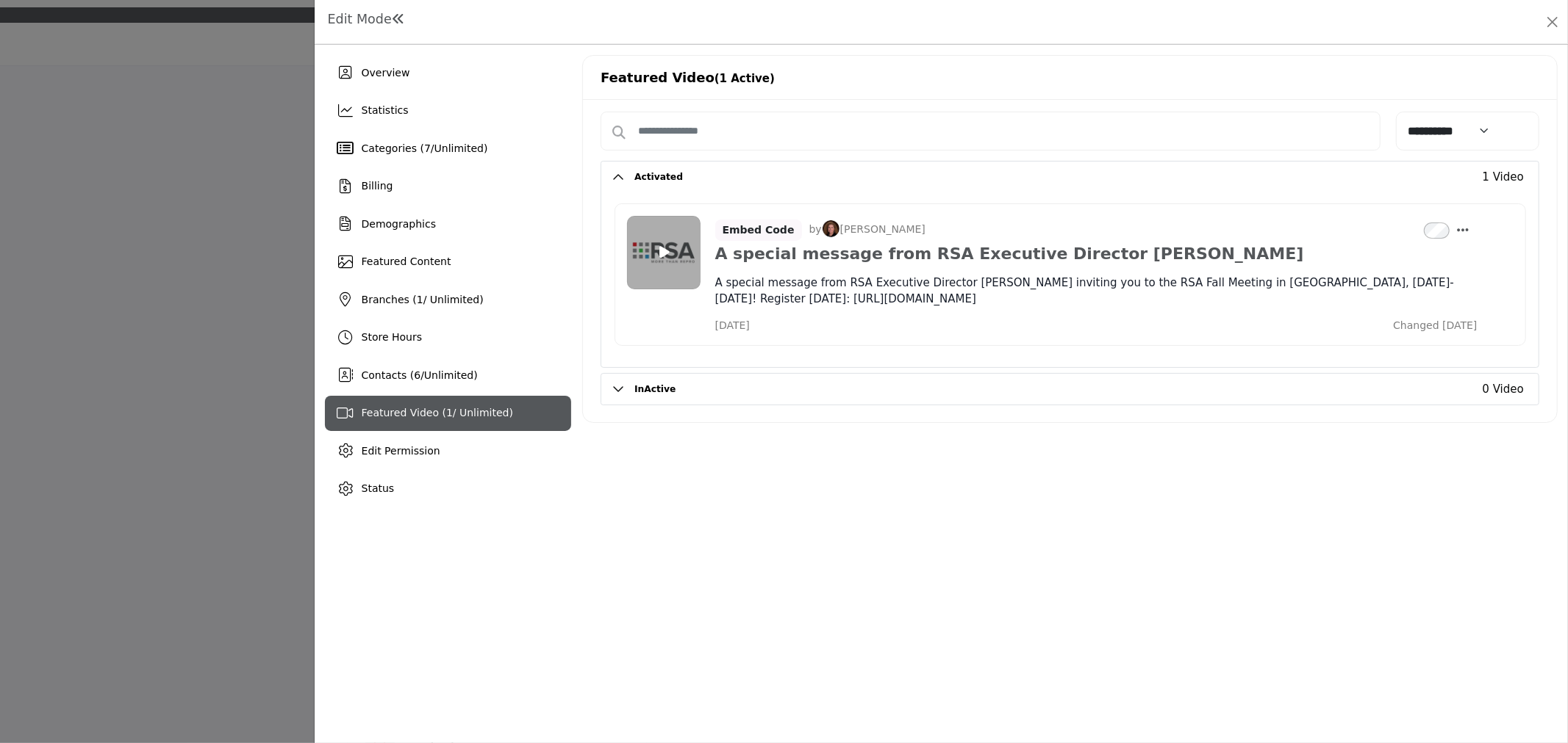
click at [1482, 76] on div "Featured Video (1 Active)" at bounding box center [1069, 78] width 974 height 44
click at [1546, 12] on button "Close" at bounding box center [1552, 22] width 21 height 21
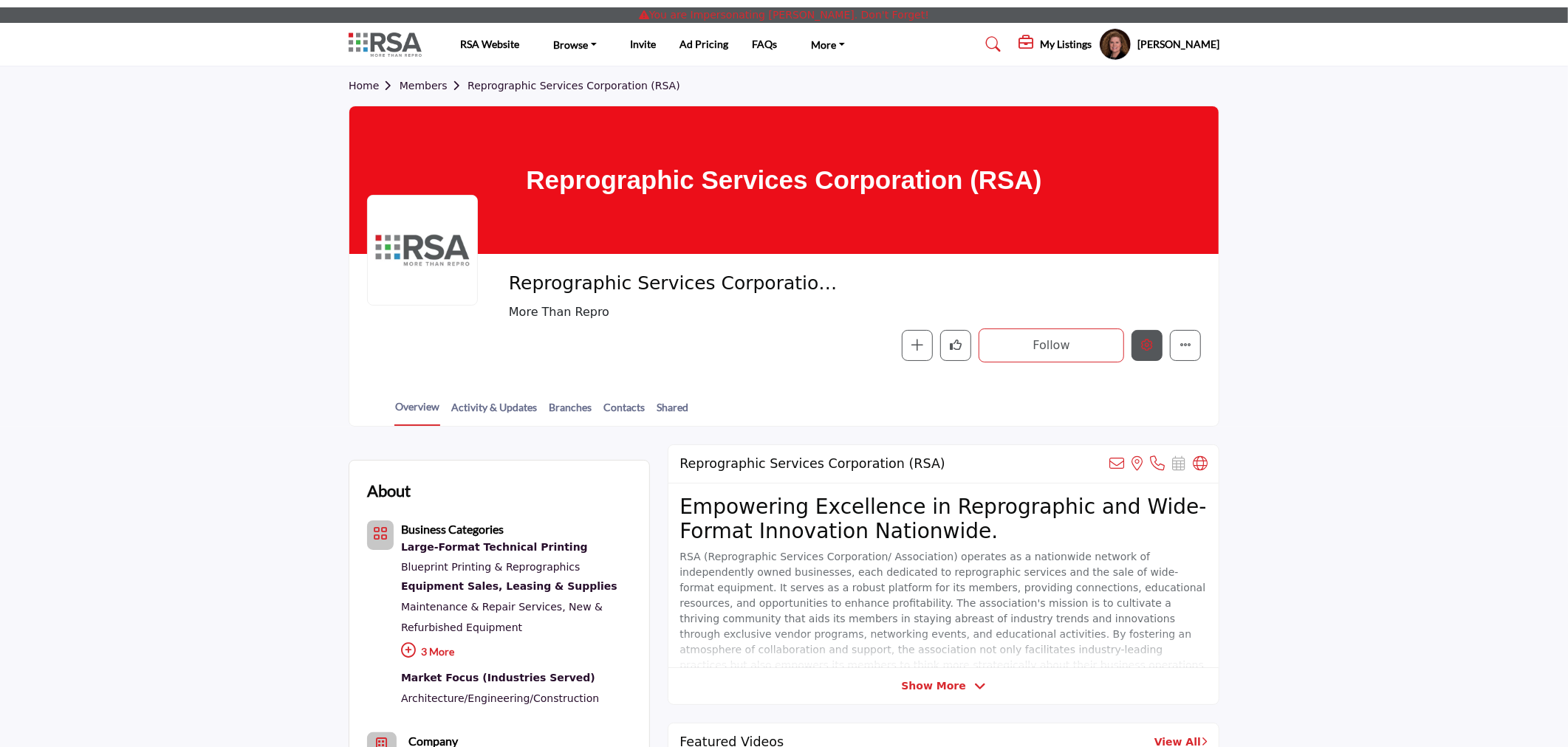
click at [1148, 335] on button "Edit company" at bounding box center [1148, 346] width 31 height 31
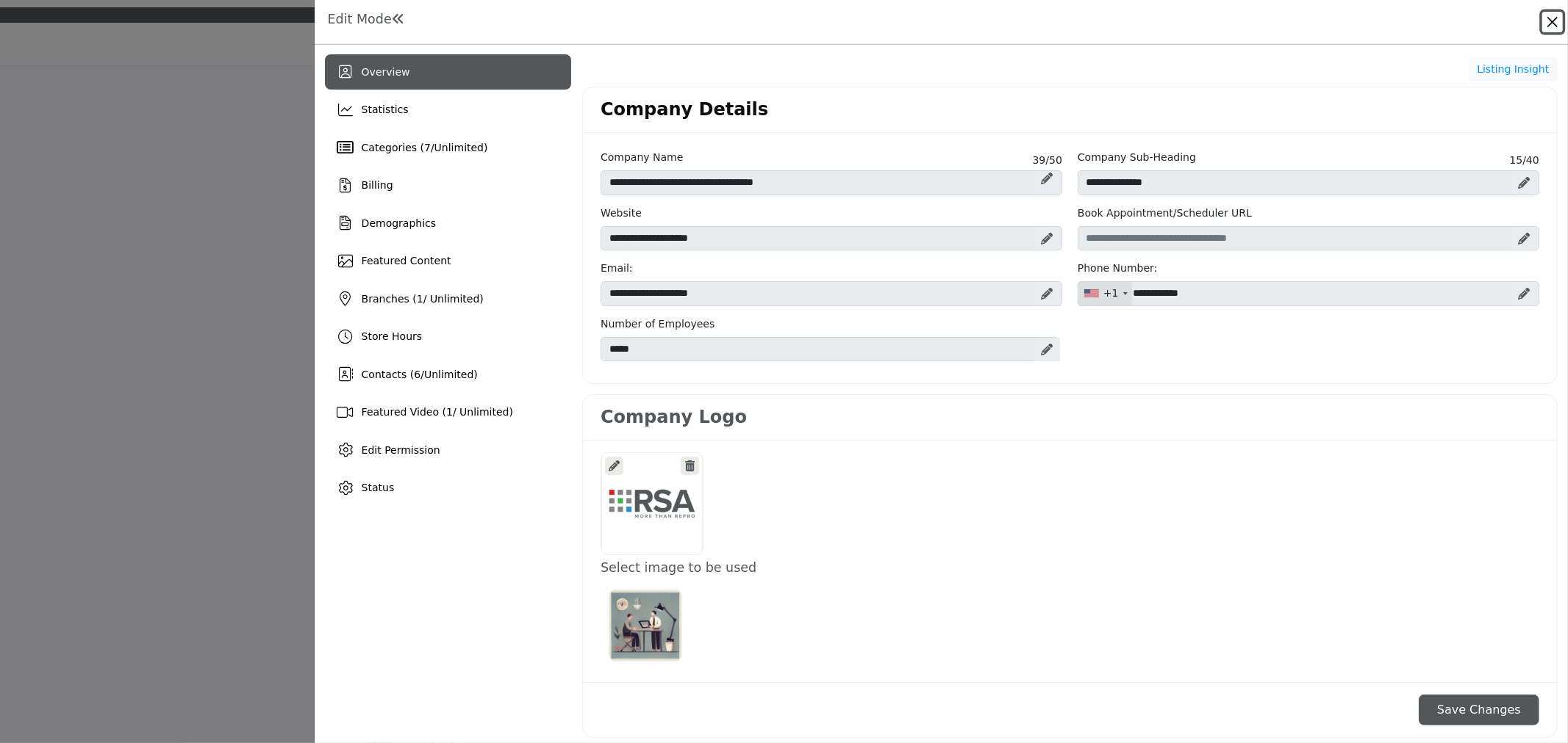
click at [1556, 12] on button "Close" at bounding box center [1552, 22] width 21 height 21
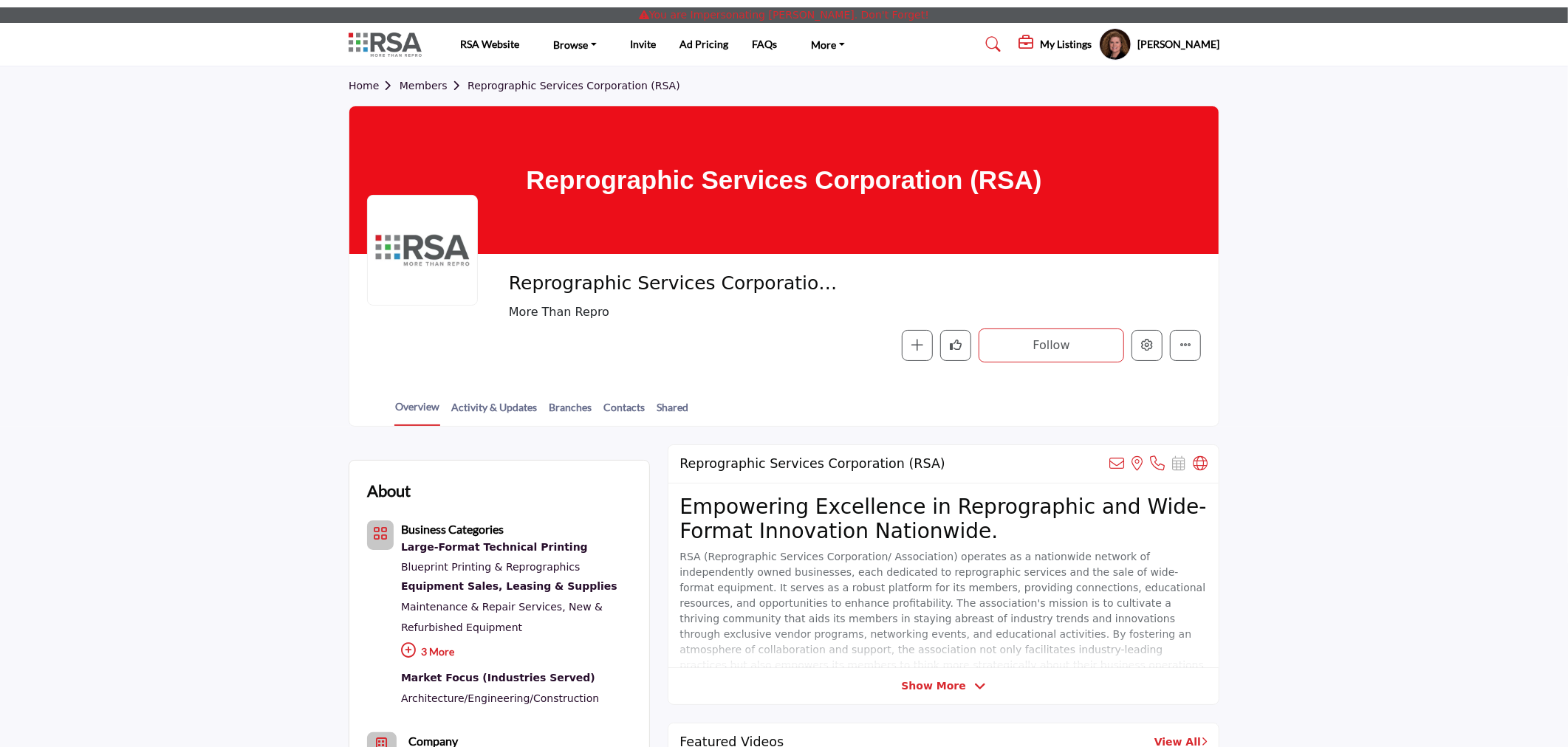
click at [1426, 268] on section "Home Members Reprographic Services Corporation (RSA) Reprographic Services Corp…" at bounding box center [784, 247] width 1568 height 360
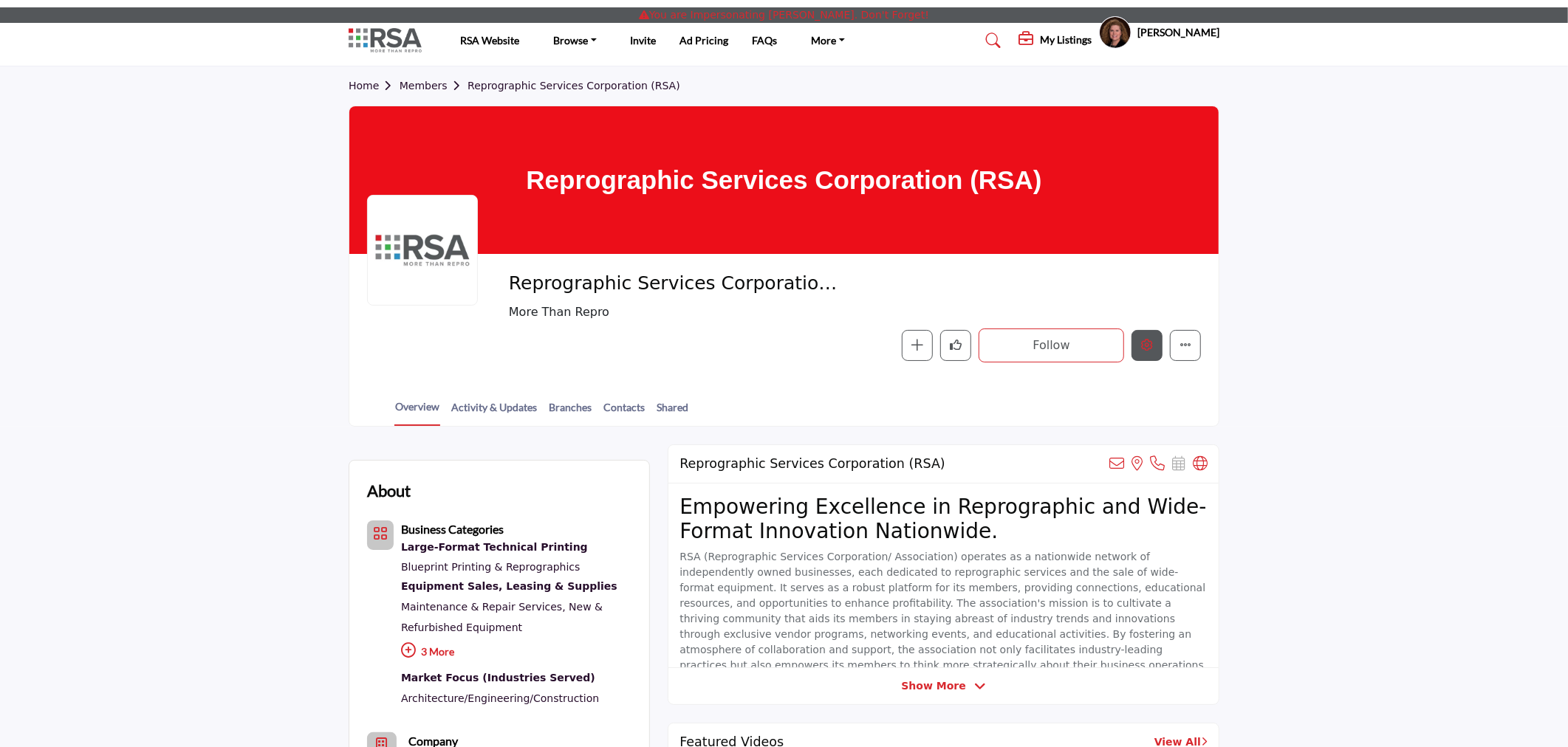
click at [1147, 340] on icon "Edit company" at bounding box center [1148, 345] width 12 height 12
click at [1143, 342] on icon "Edit company" at bounding box center [1148, 345] width 12 height 12
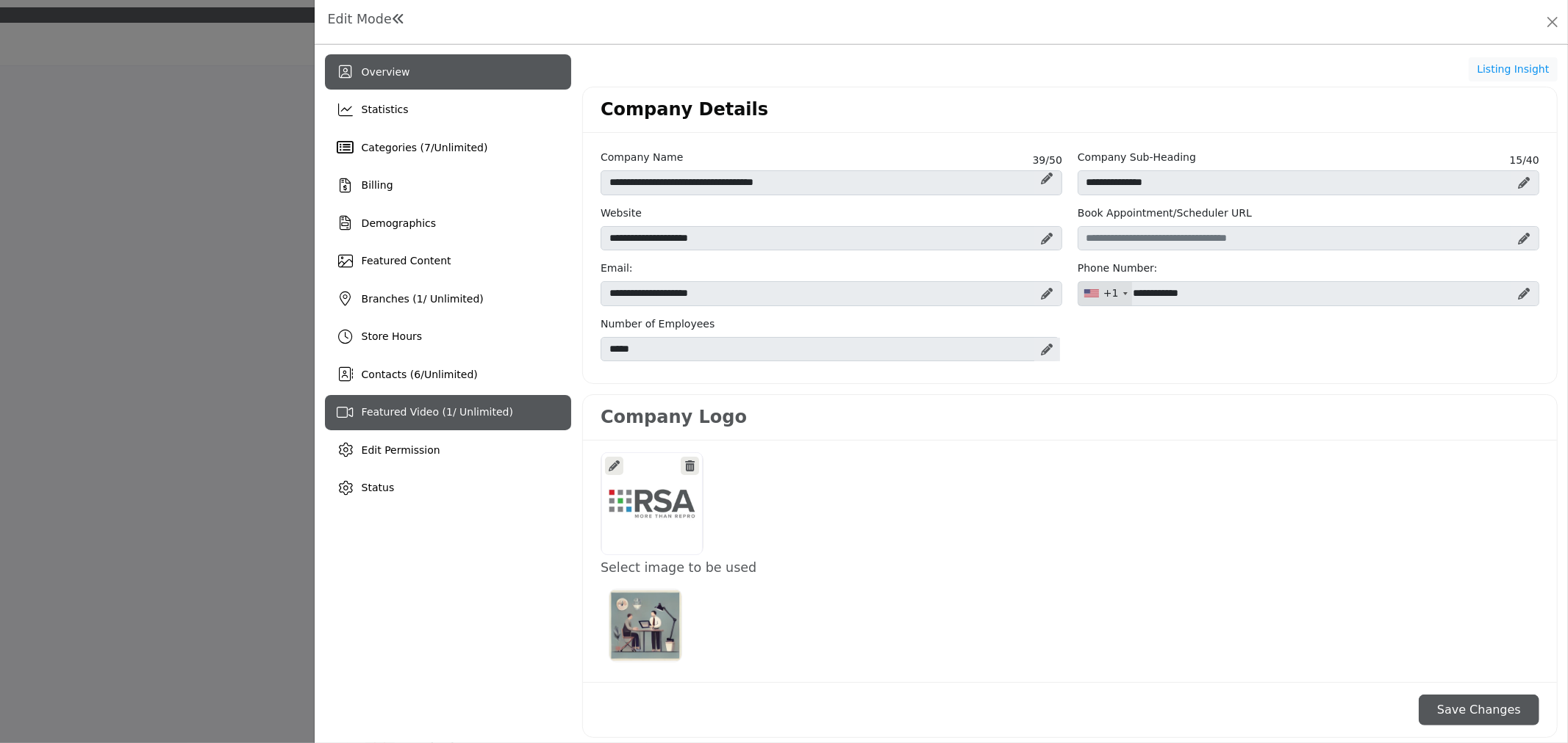
click at [510, 419] on div "Featured Video ( 1 / Unlimited)" at bounding box center [448, 412] width 246 height 35
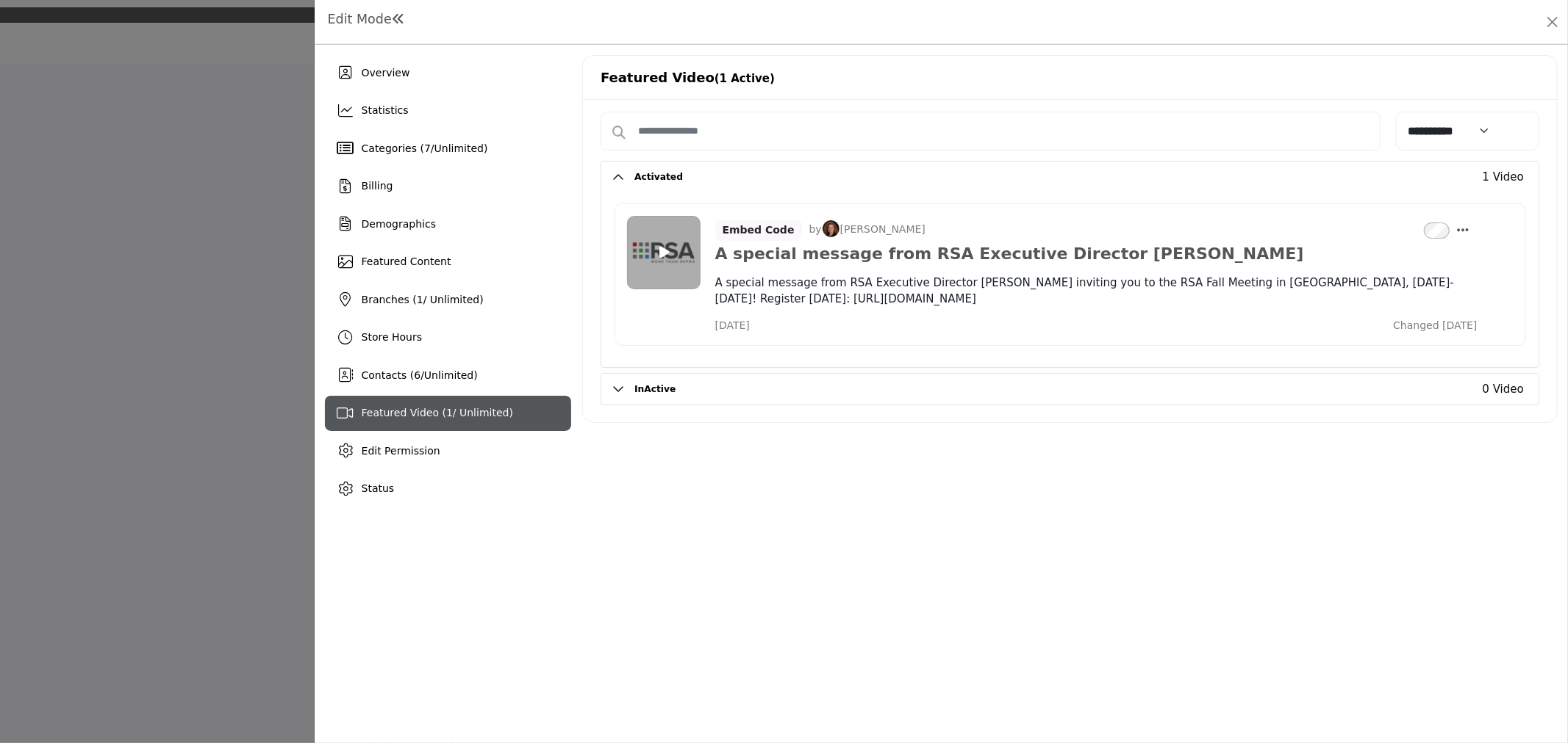
click at [1459, 70] on div "Featured Video (1 Active)" at bounding box center [1069, 78] width 974 height 44
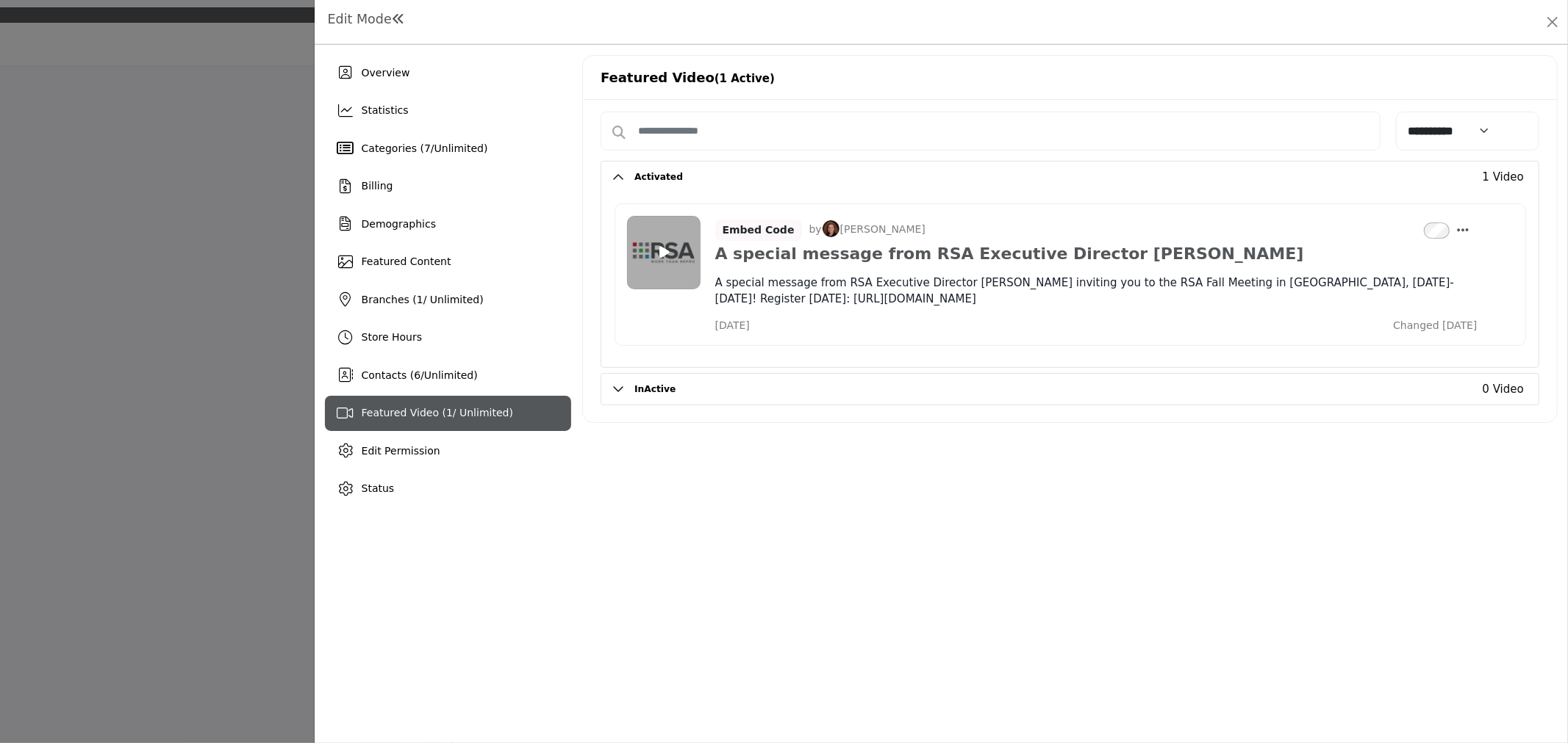
click at [1024, 567] on div "Overview Statistics Categories ( 7 / Unlimited ) Billing 1 6 /" at bounding box center [941, 394] width 1253 height 699
click at [658, 393] on button "InActive" at bounding box center [1010, 390] width 774 height 32
click at [1459, 76] on div "Featured Video (1 Active)" at bounding box center [1069, 78] width 974 height 44
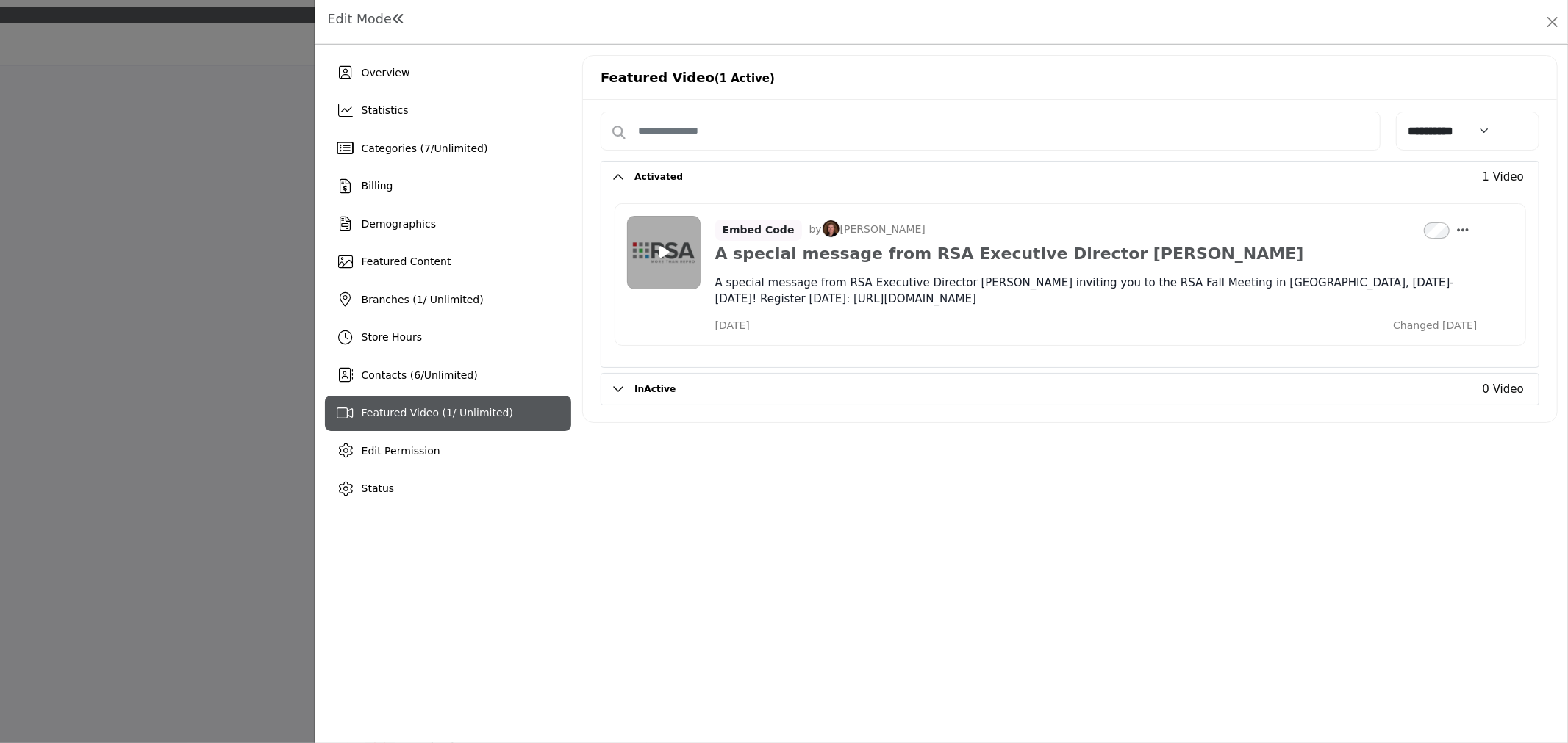
click at [1459, 76] on div "Featured Video (1 Active)" at bounding box center [1069, 78] width 974 height 44
click at [1130, 542] on div "Overview Statistics Categories ( 7 / Unlimited ) Billing 1 6 /" at bounding box center [941, 394] width 1253 height 699
click at [1332, 86] on div "Featured Video (1 Active)" at bounding box center [1069, 78] width 974 height 44
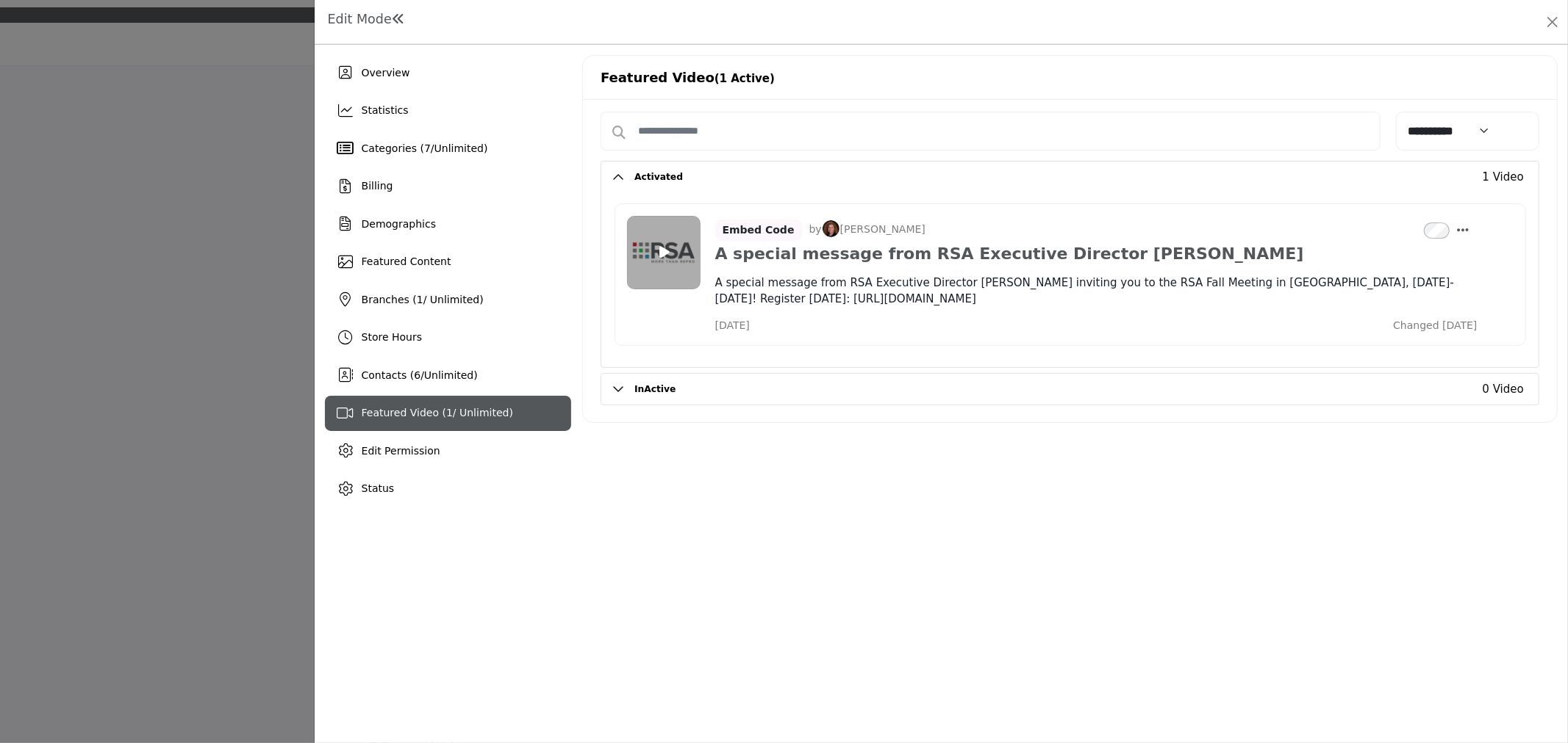
click at [1386, 64] on div "Featured Video (1 Active)" at bounding box center [1069, 78] width 974 height 44
click at [1100, 600] on div "Overview Statistics Categories ( 7 / Unlimited ) Billing 1 6 /" at bounding box center [941, 394] width 1253 height 699
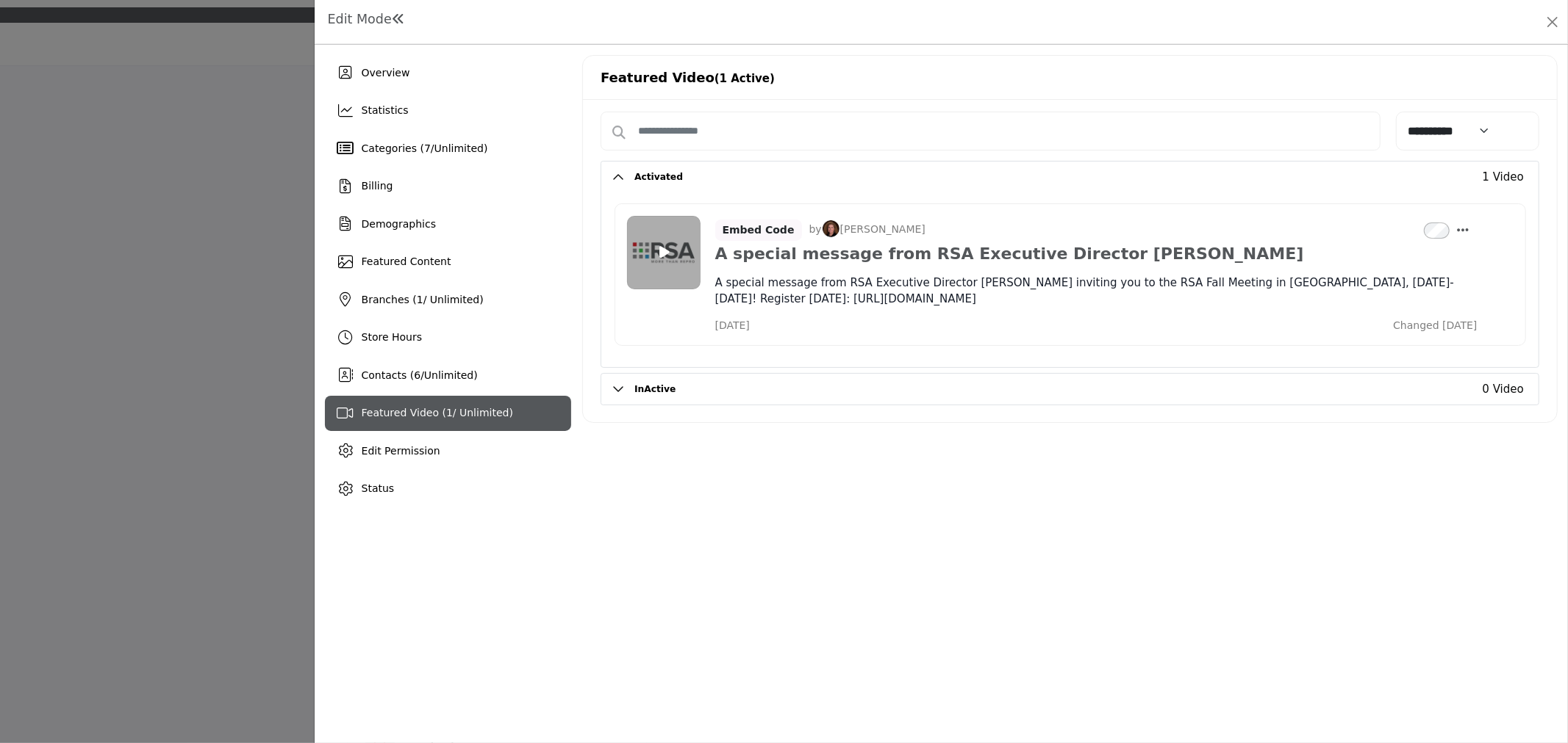
click at [1430, 537] on div "Overview Statistics Categories ( 7 / Unlimited ) Billing 1 6 /" at bounding box center [941, 394] width 1253 height 699
click at [1556, 15] on button "Close" at bounding box center [1552, 22] width 21 height 21
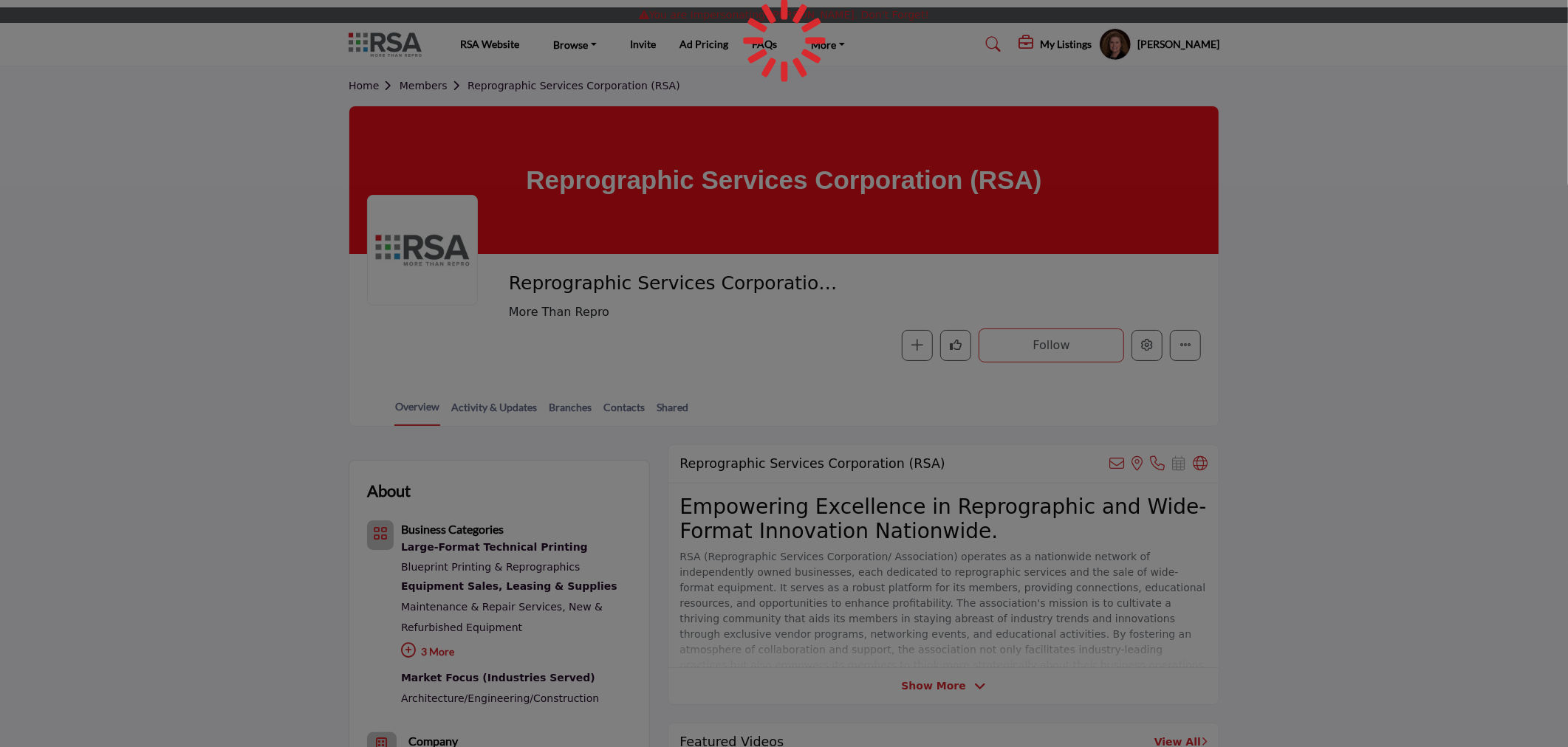
click at [1161, 41] on div at bounding box center [784, 374] width 1568 height 747
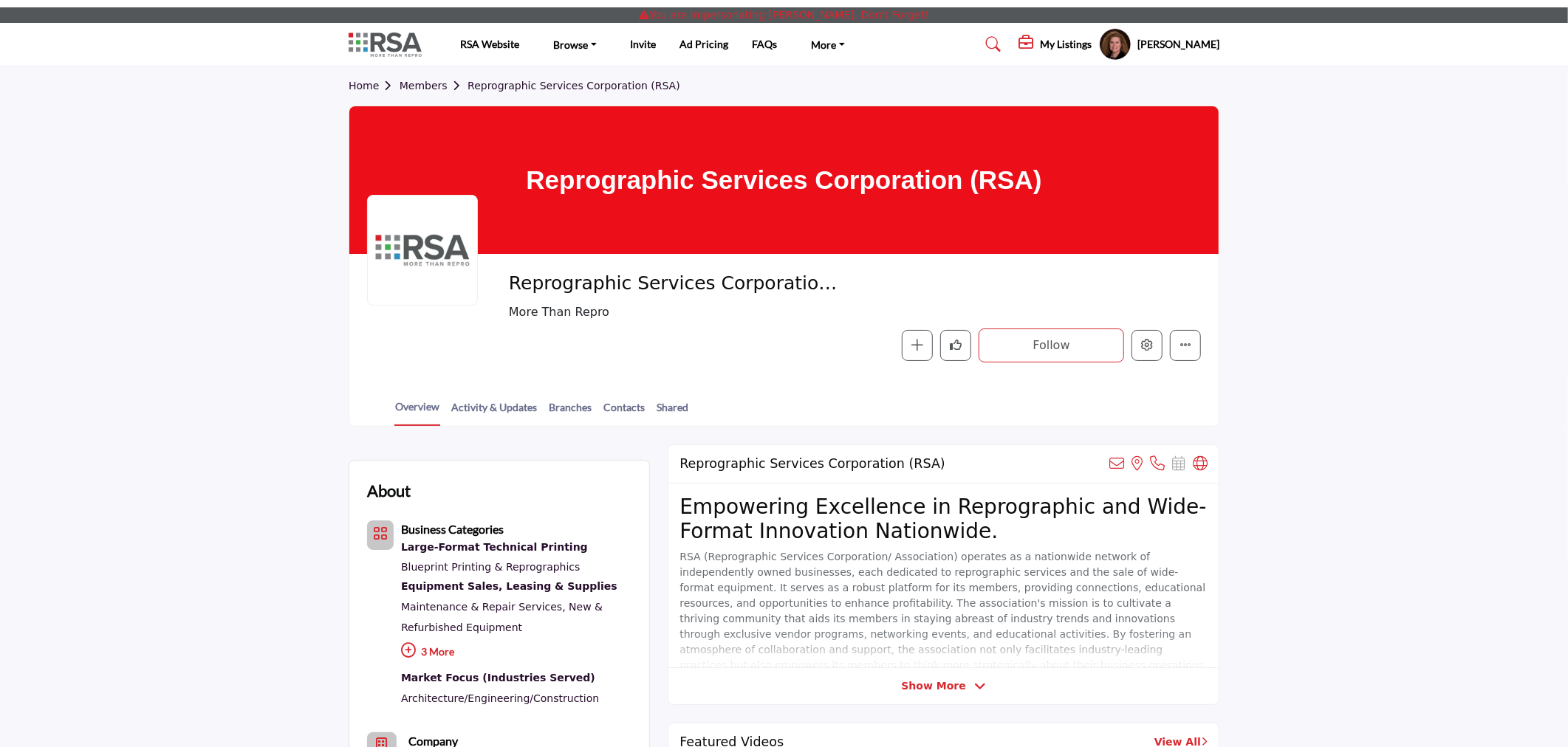
click at [1167, 43] on h5 "[PERSON_NAME]" at bounding box center [1178, 44] width 82 height 15
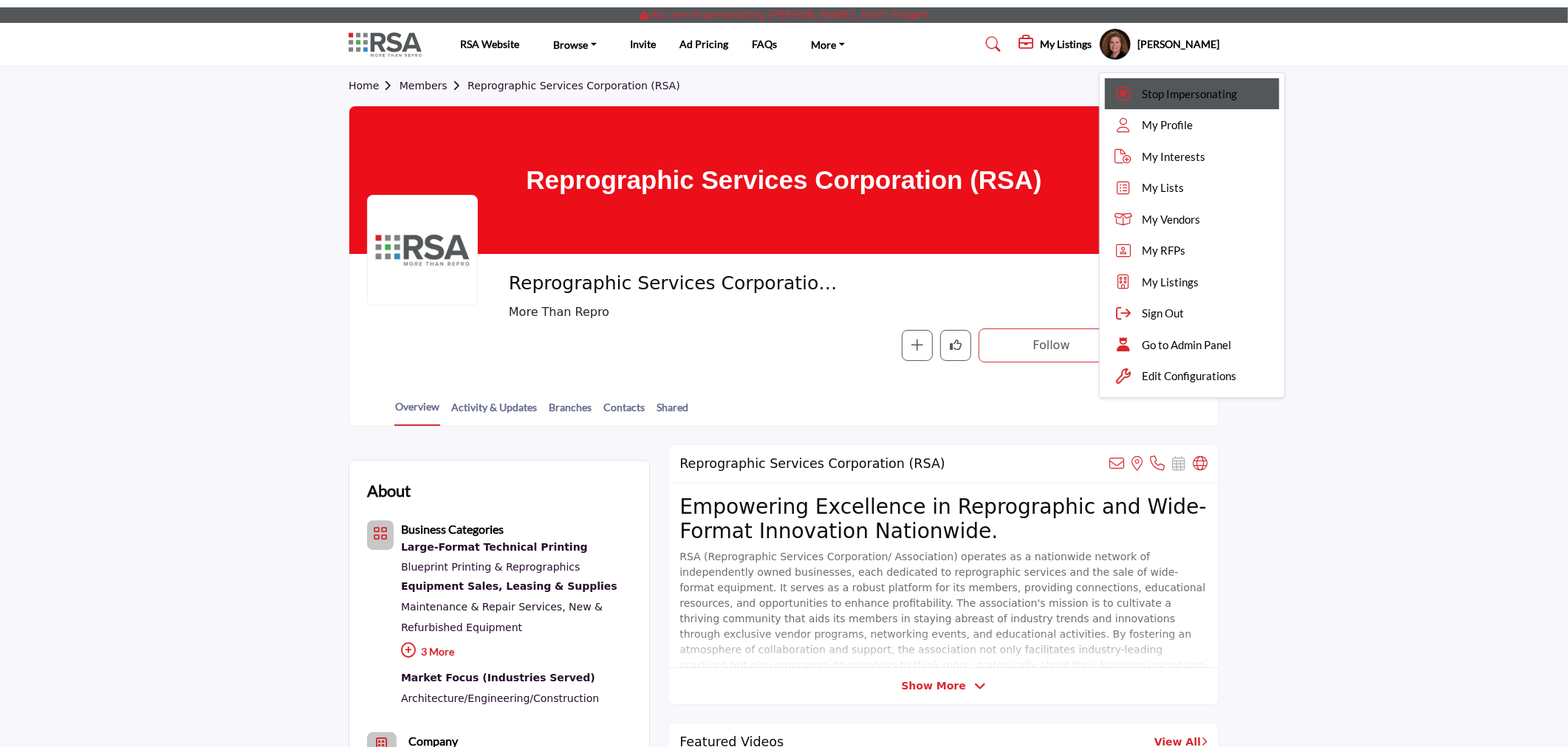
click at [1141, 89] on span "Stop Impersonating" at bounding box center [1189, 95] width 96 height 17
click at [0, 0] on div at bounding box center [0, 0] width 0 height 0
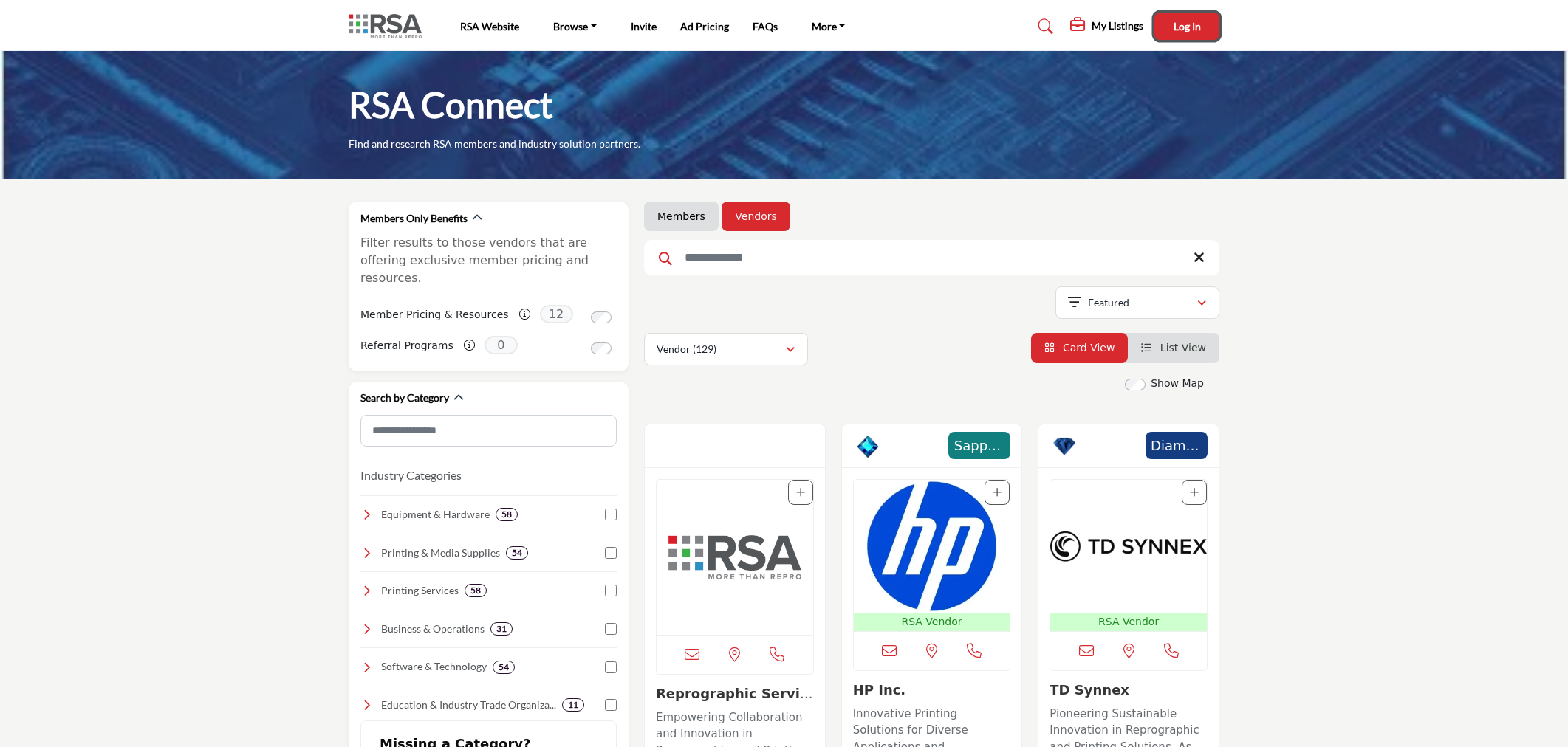
click at [1190, 34] on button "Log In" at bounding box center [1187, 25] width 65 height 27
click at [872, 294] on div "Showing 21 results out of 129" at bounding box center [931, 305] width 575 height 37
click at [668, 219] on link "Members" at bounding box center [681, 216] width 48 height 15
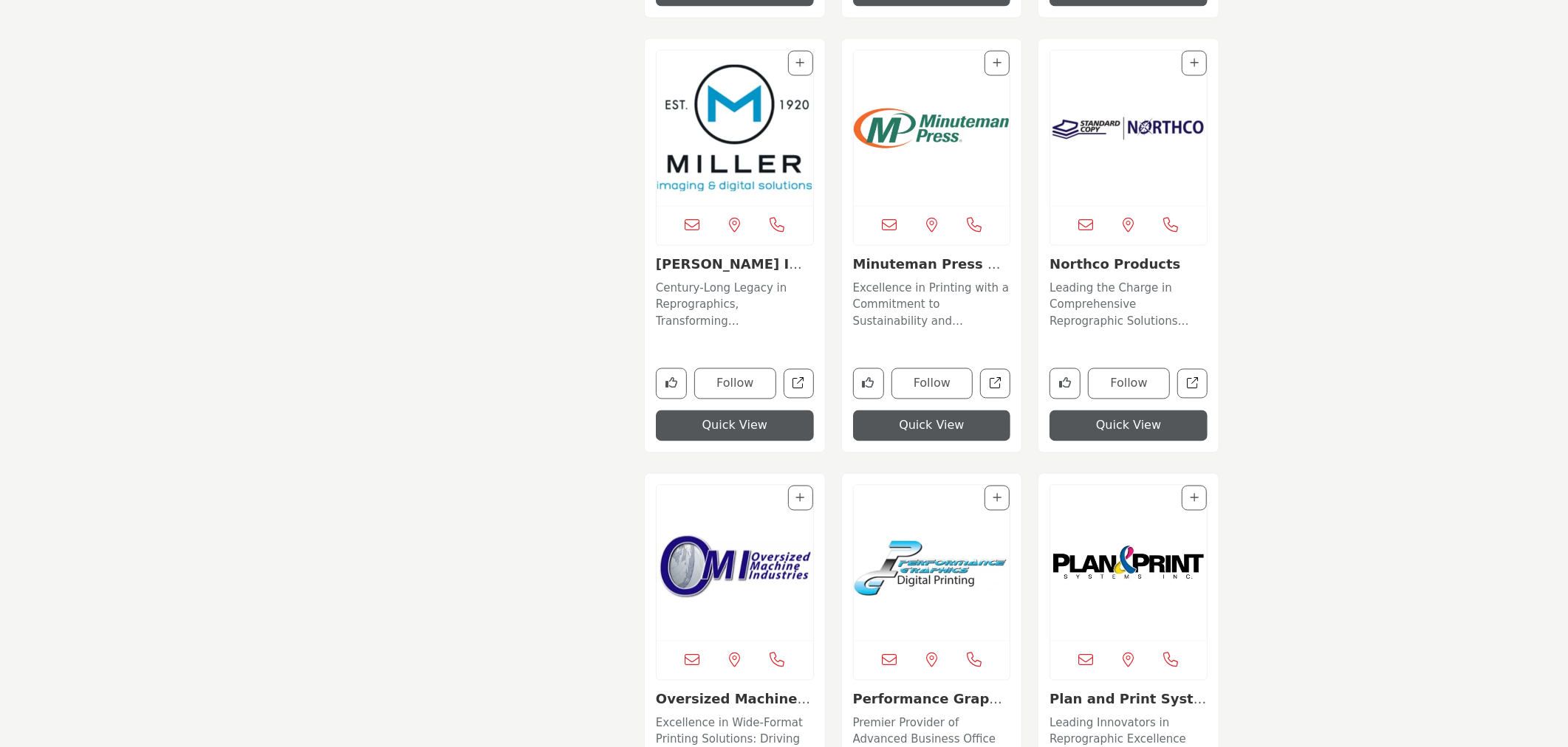
scroll to position [7487, 0]
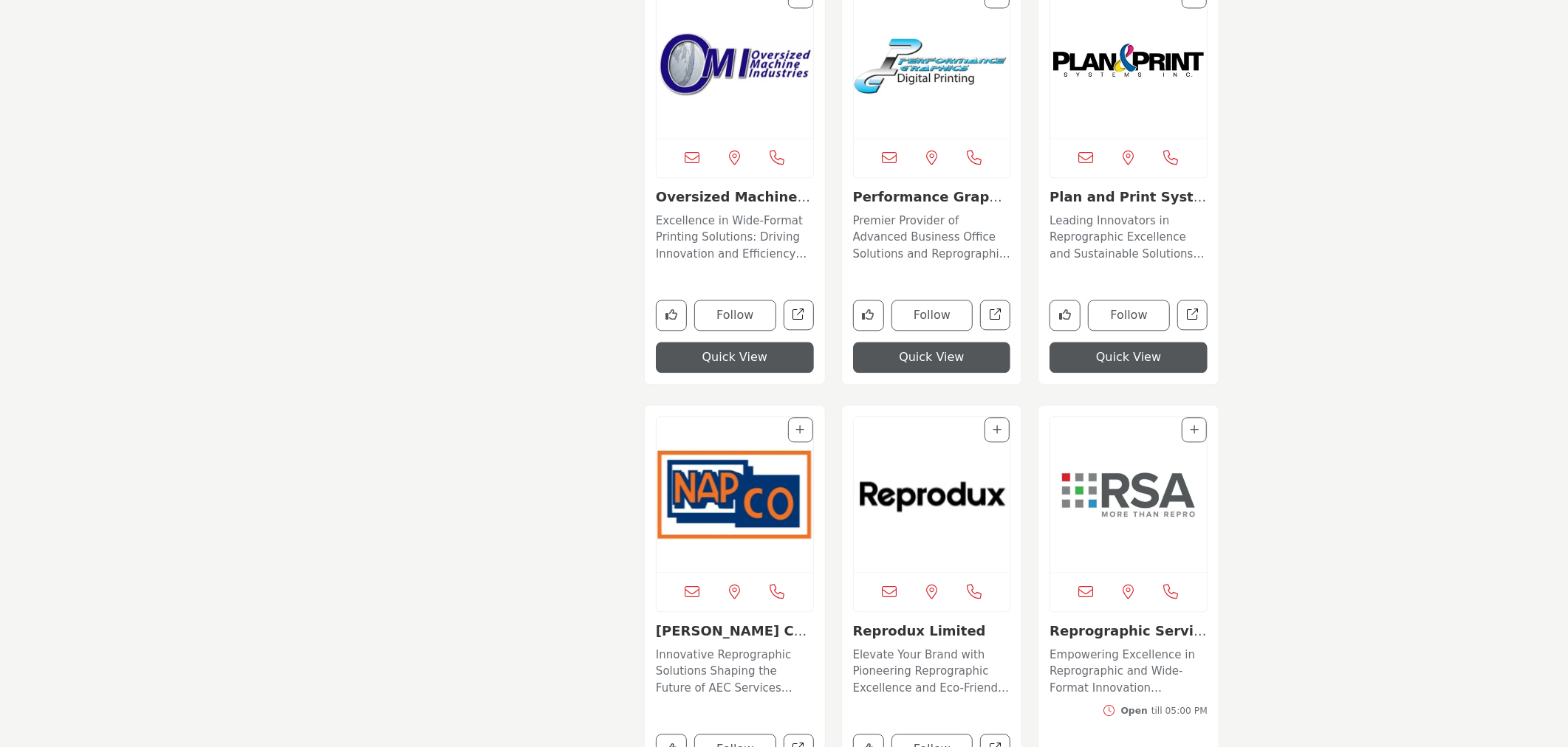
click at [1120, 417] on img "Open Listing in new tab" at bounding box center [1128, 494] width 156 height 155
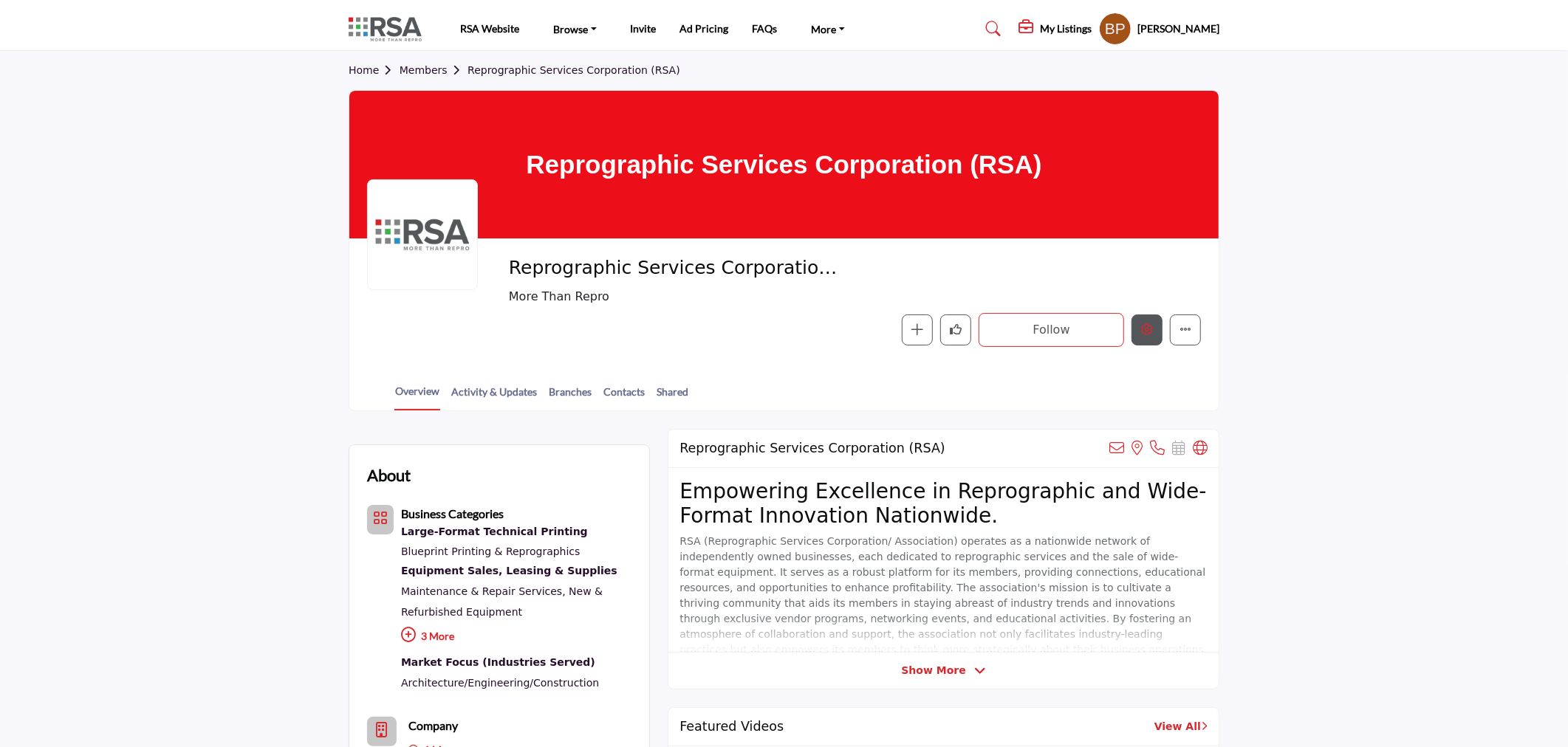
click at [1146, 330] on icon "Edit company" at bounding box center [1148, 329] width 12 height 12
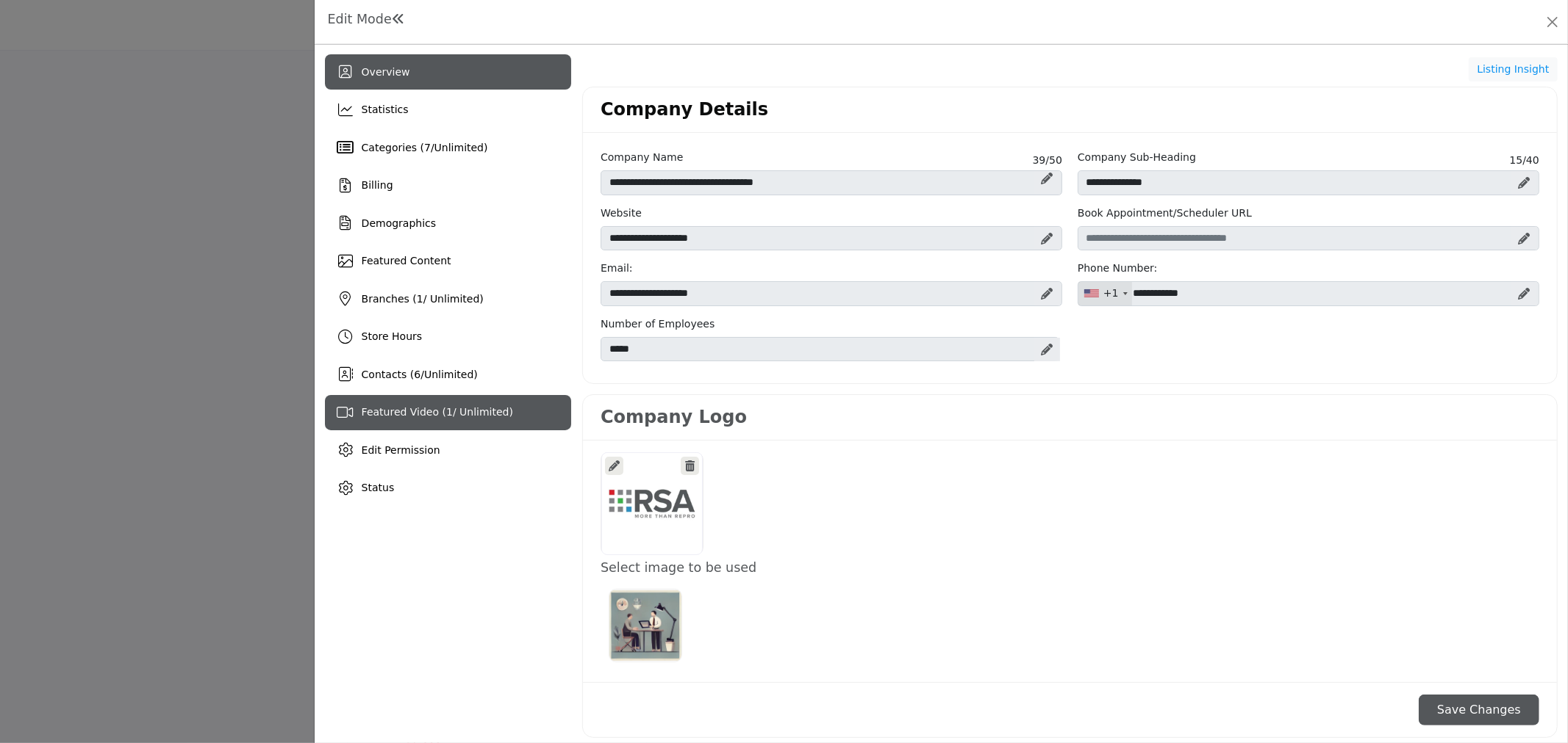
click at [429, 402] on div "Featured Video ( 1 / Unlimited)" at bounding box center [448, 412] width 246 height 35
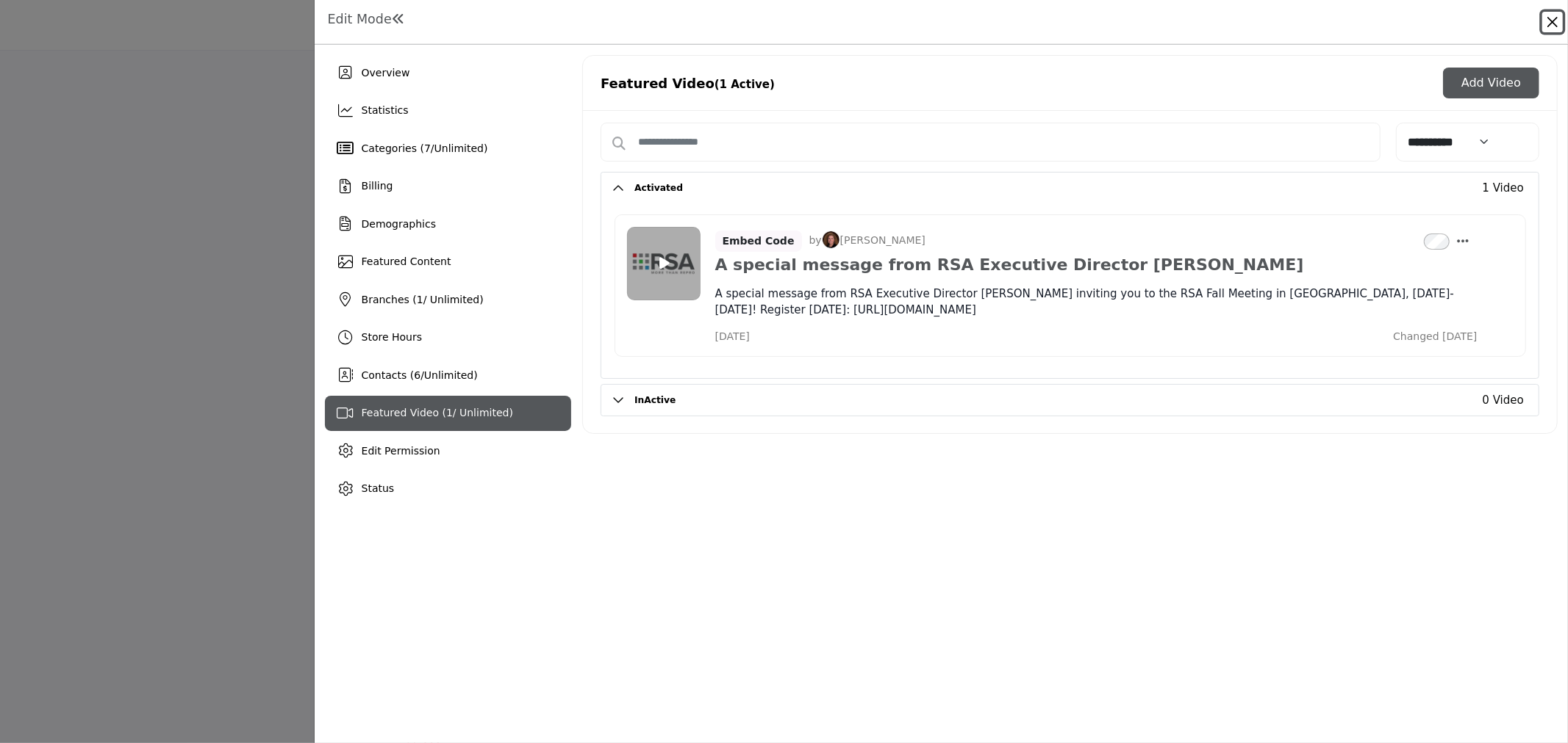
click at [1555, 17] on button "Close" at bounding box center [1552, 22] width 21 height 21
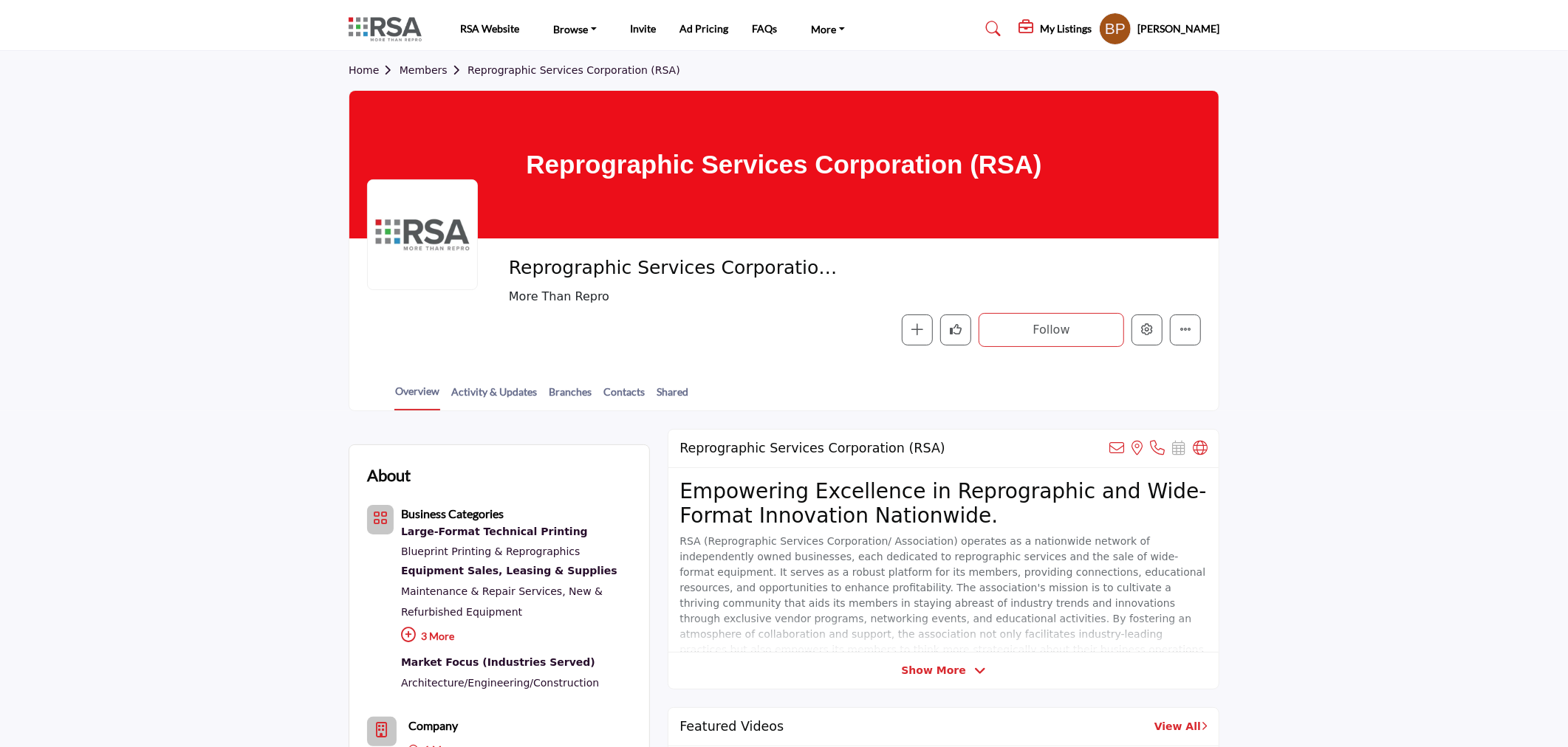
click at [1154, 30] on div "Bryle Padua My Profile My Interests My Lists My Vendors My RFPs My Listings Sig…" at bounding box center [1159, 28] width 121 height 32
click at [1201, 28] on h5 "Bryle Padua" at bounding box center [1178, 29] width 82 height 15
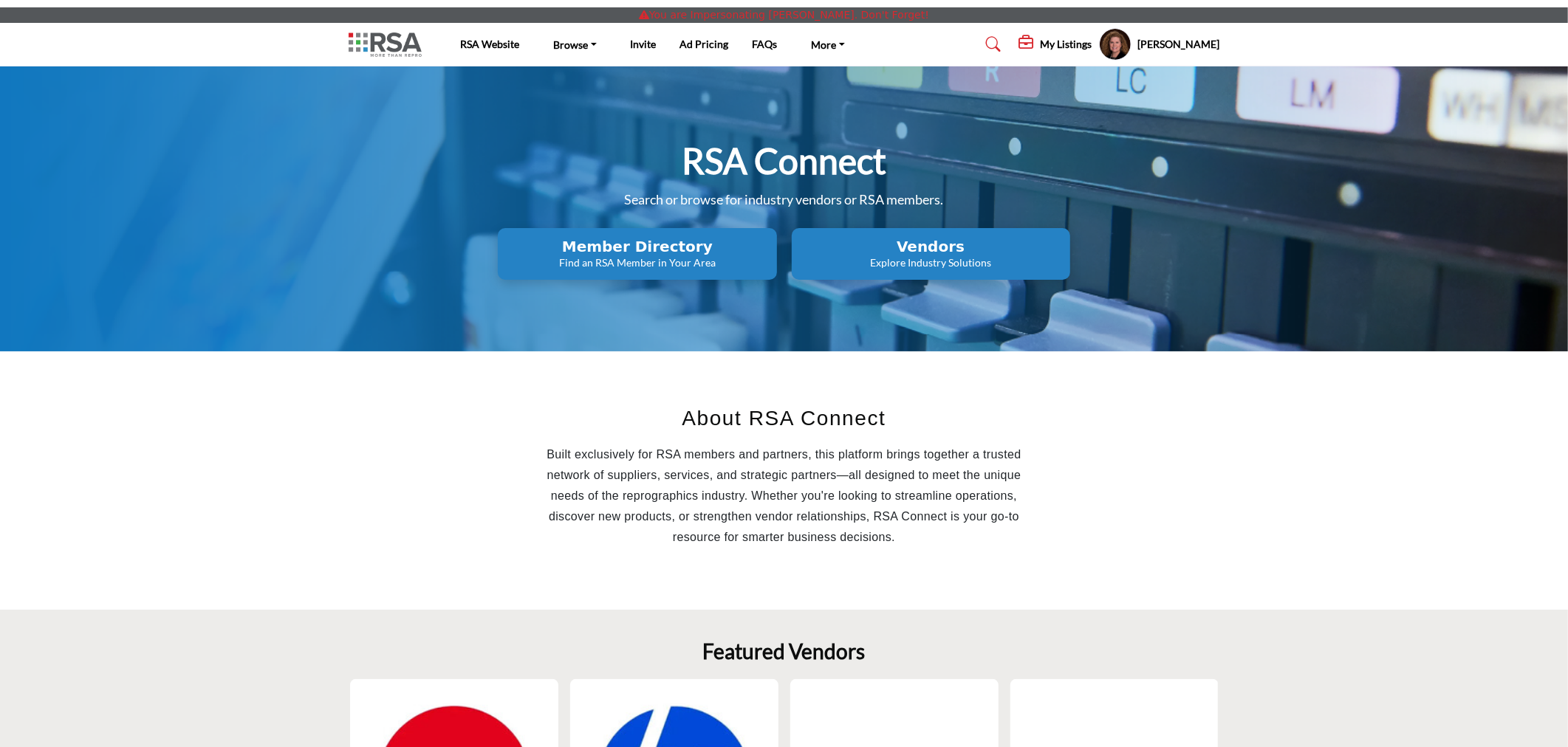
click at [1040, 42] on h5 "My Listings" at bounding box center [1066, 43] width 52 height 13
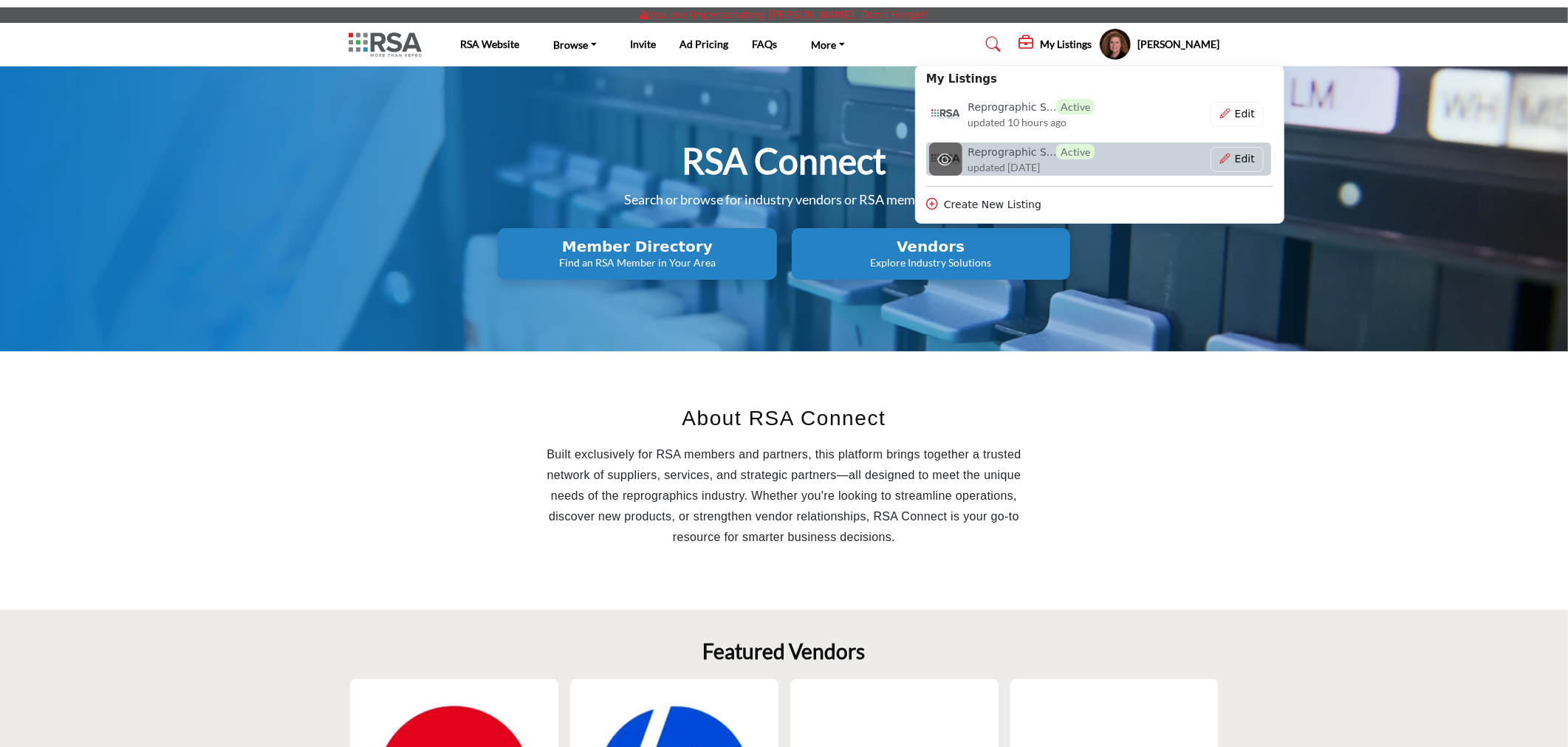
click at [974, 155] on h6 "Reprographic S... Active" at bounding box center [1032, 152] width 127 height 16
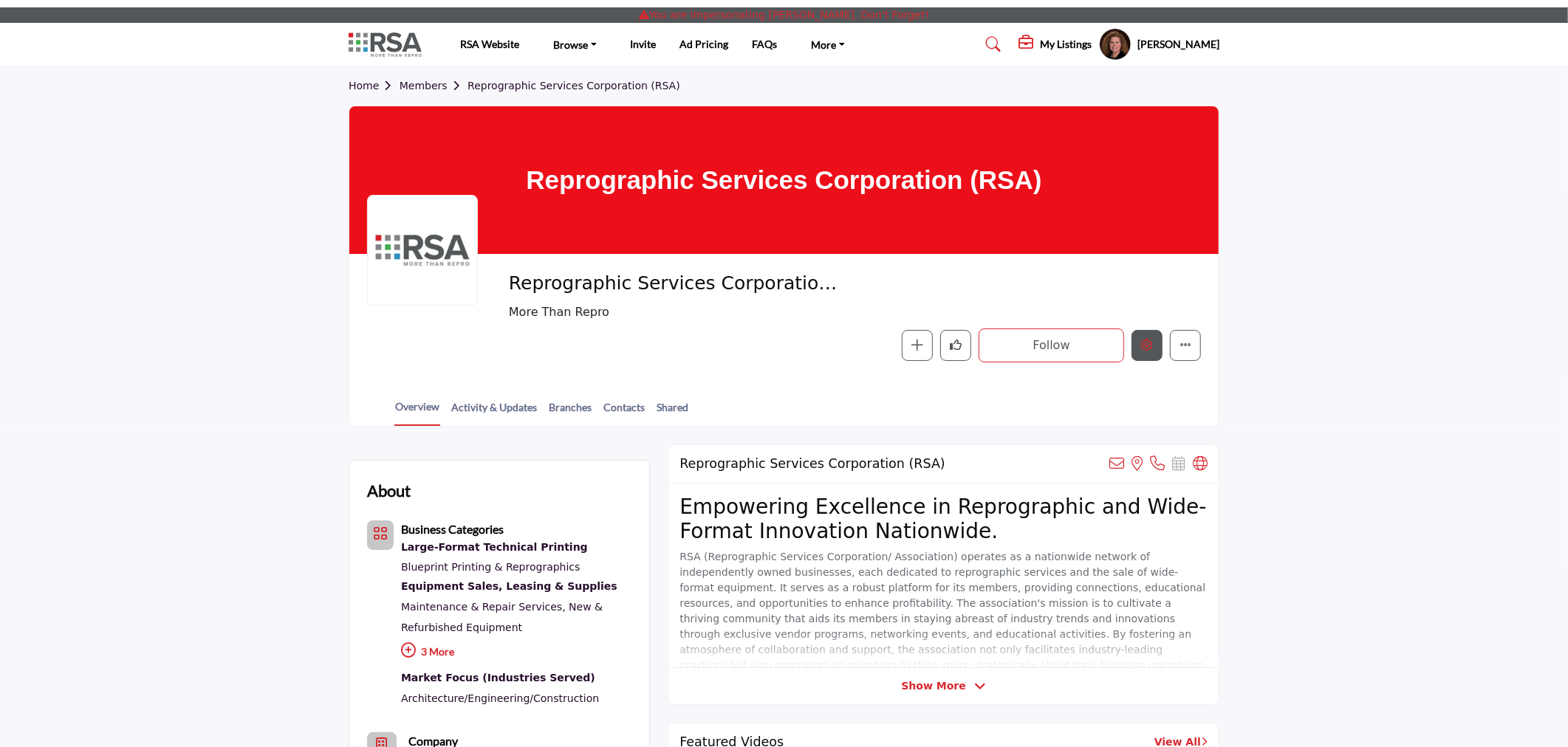
click at [1132, 340] on button "Edit company" at bounding box center [1148, 346] width 31 height 31
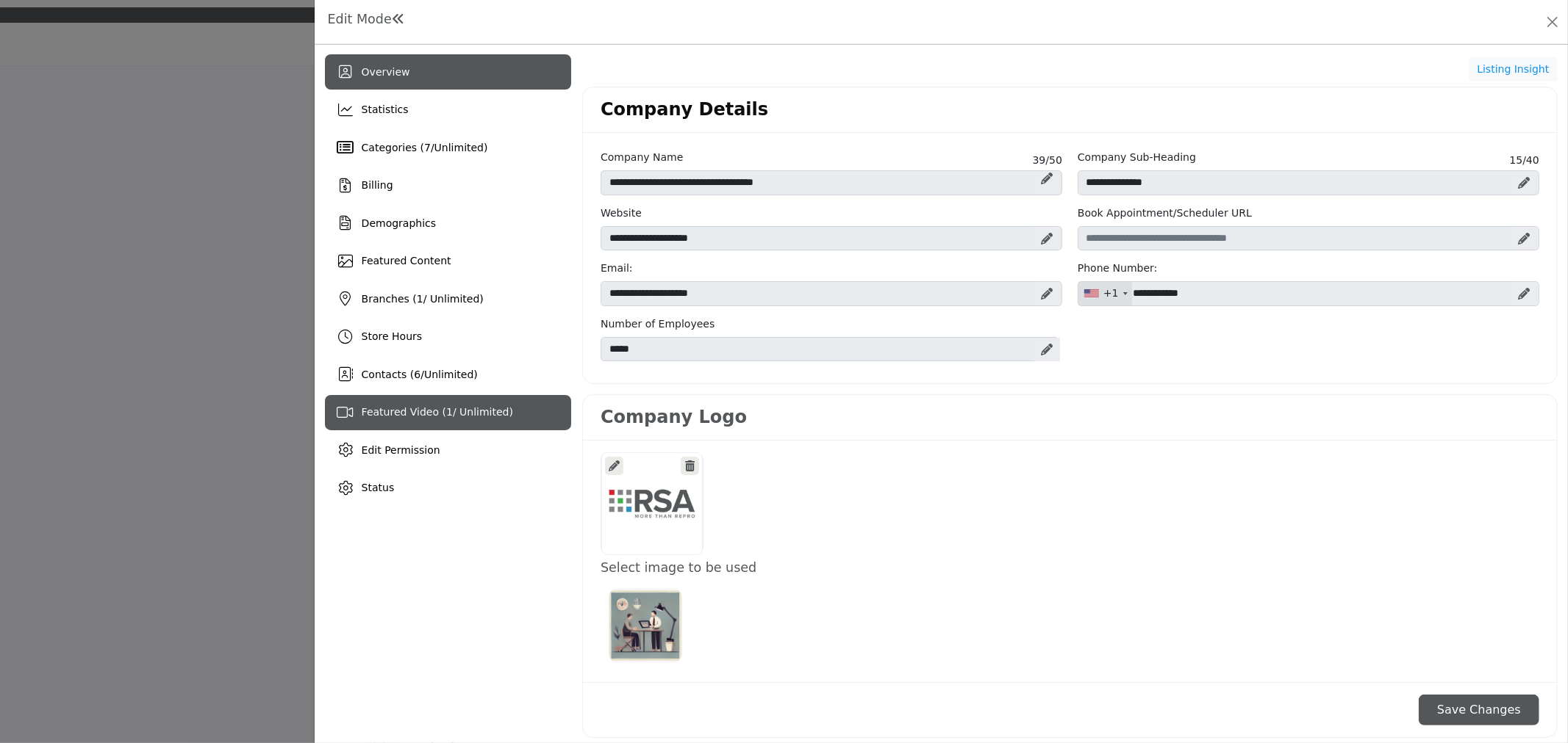
click at [430, 412] on span "Featured Video ( 1 / Unlimited)" at bounding box center [437, 412] width 151 height 12
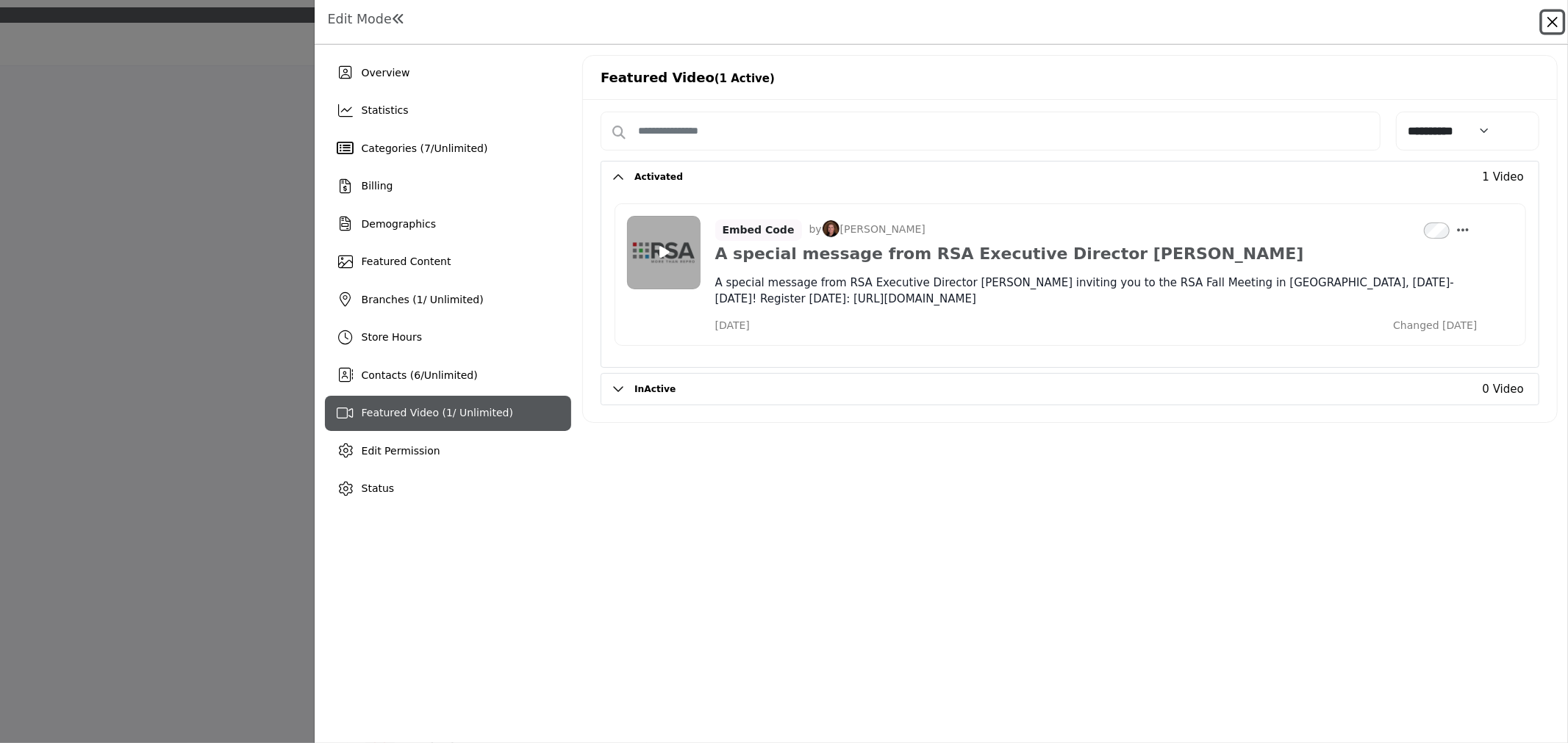
click at [1547, 22] on button "Close" at bounding box center [1552, 22] width 21 height 21
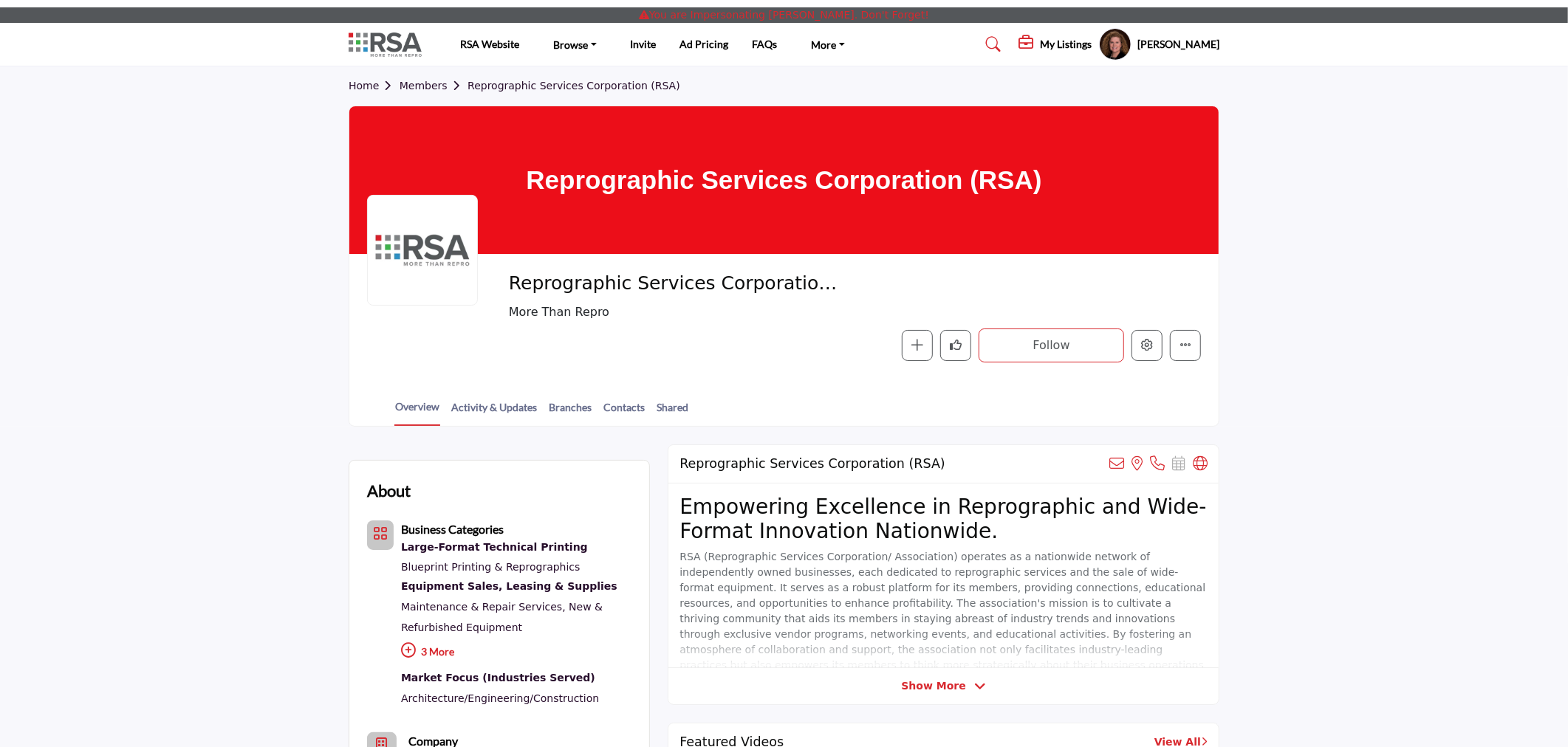
click at [1042, 40] on h5 "My Listings" at bounding box center [1066, 43] width 52 height 13
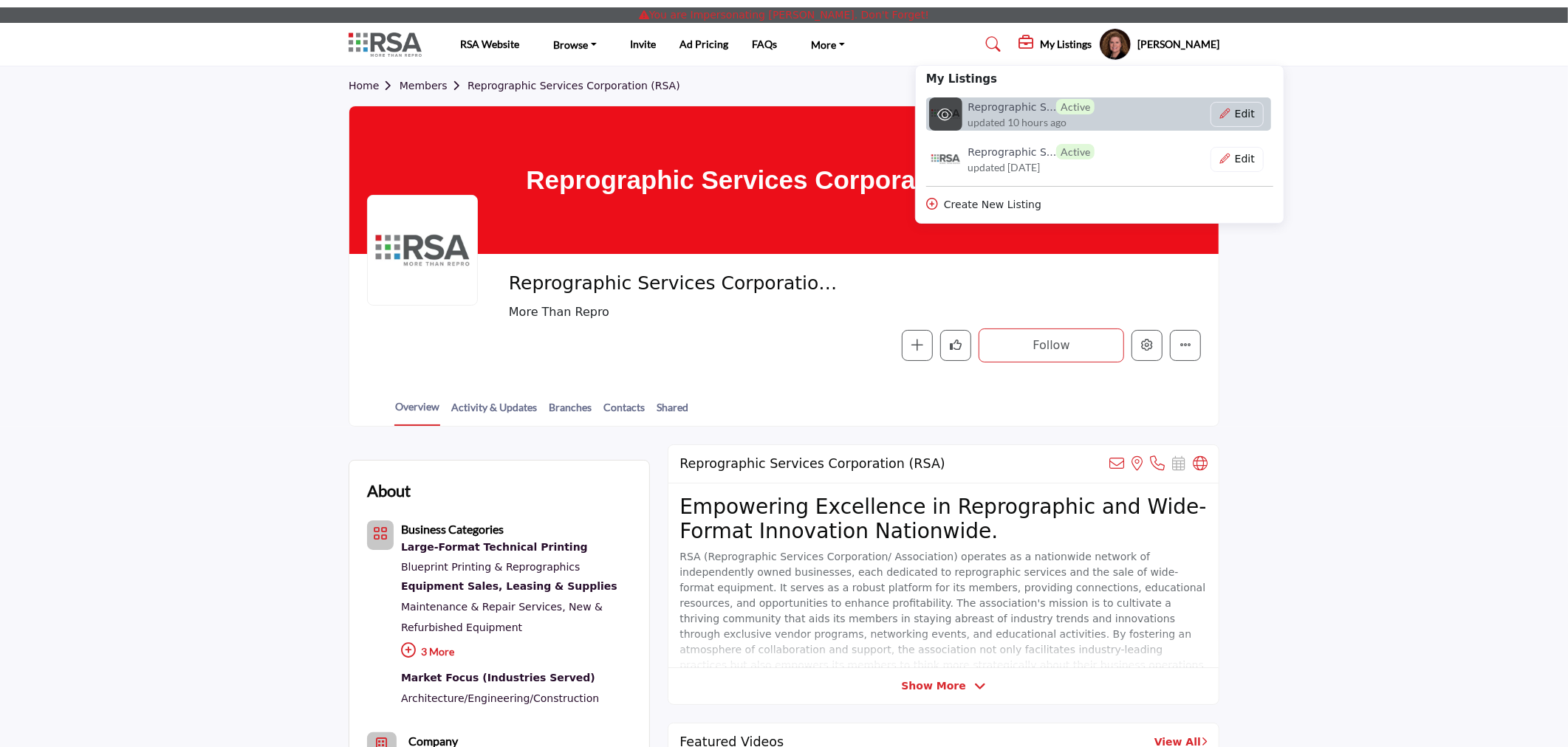
click at [990, 119] on span "updated 10 hours ago" at bounding box center [1018, 122] width 99 height 16
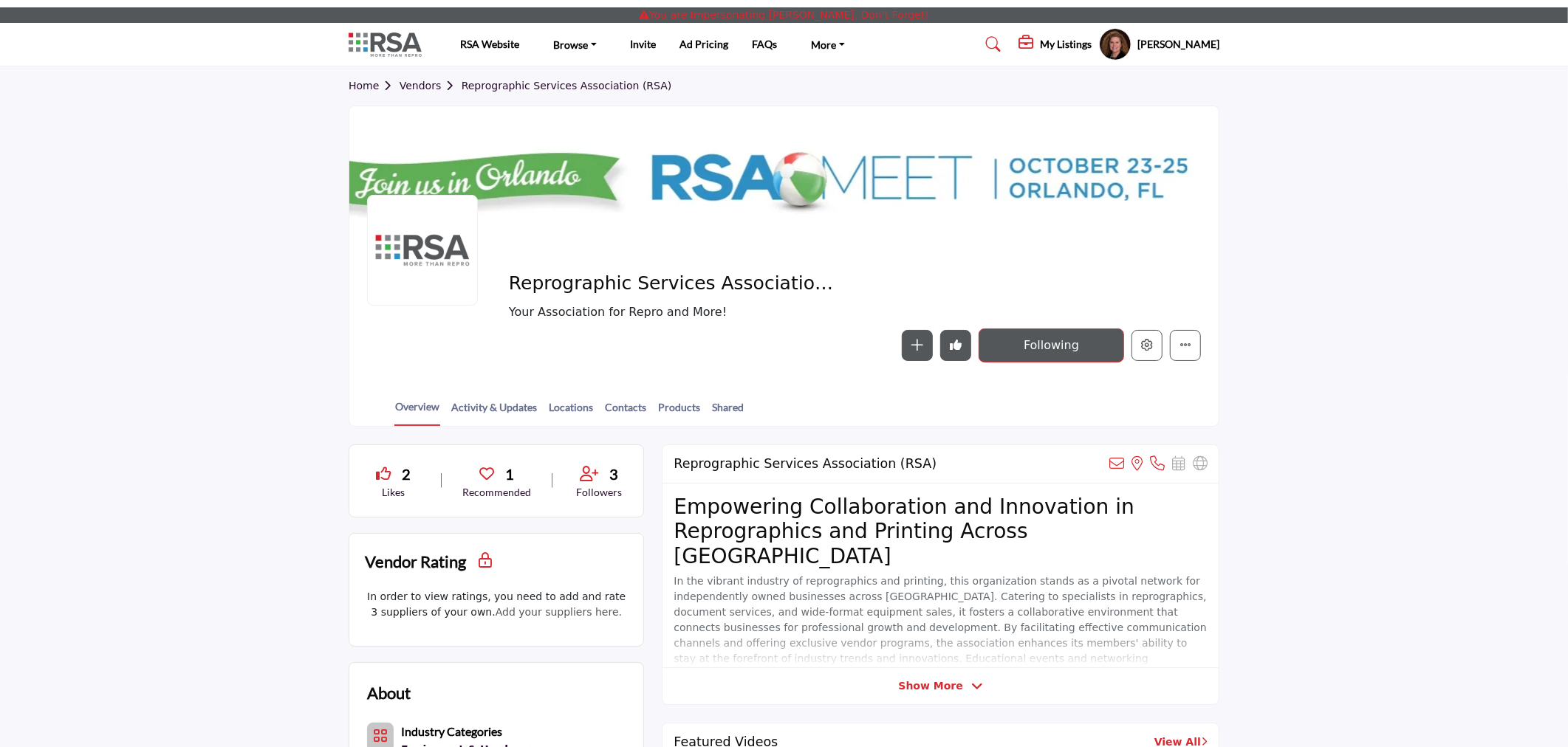
click at [1201, 41] on h5 "[PERSON_NAME]" at bounding box center [1178, 44] width 82 height 15
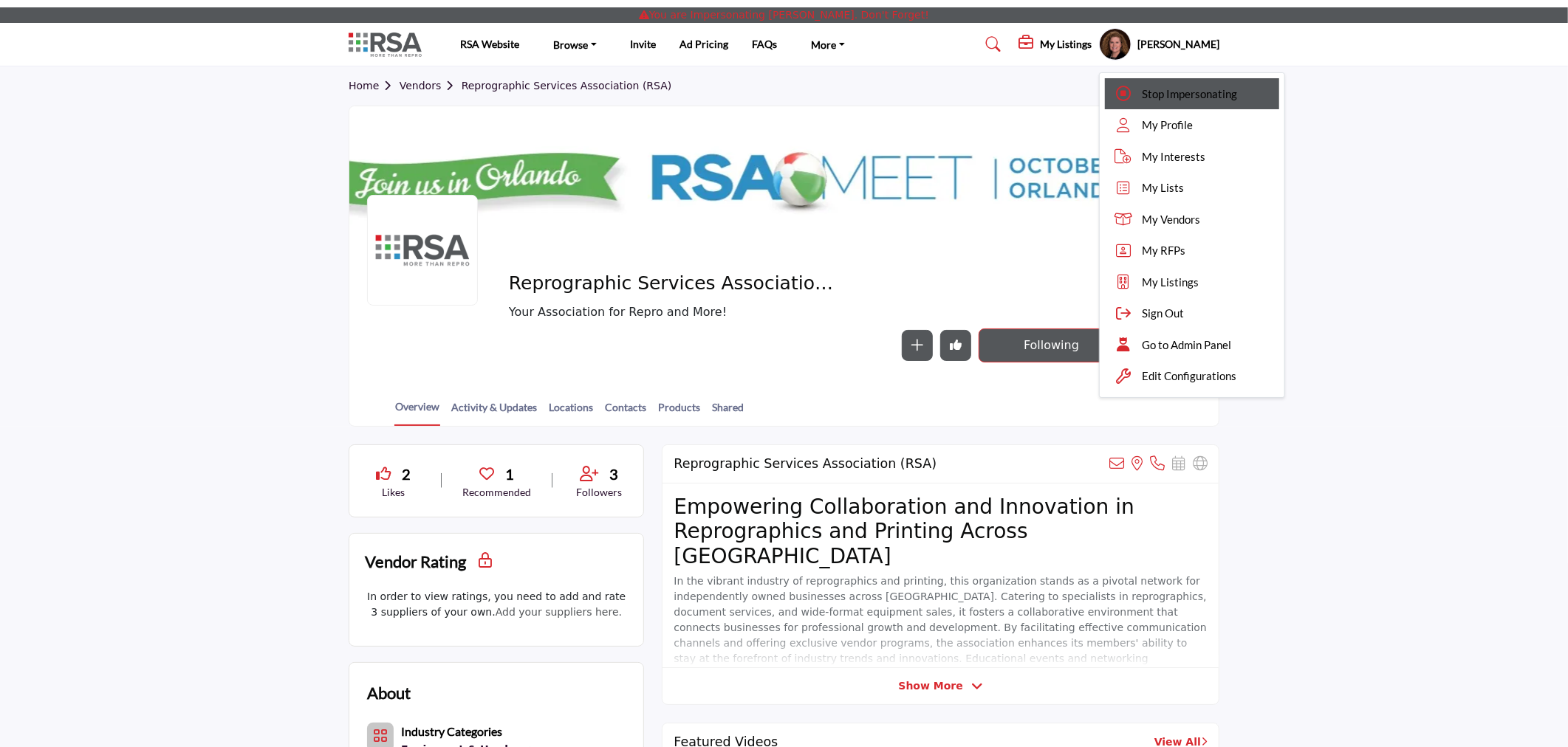
click at [1151, 84] on div "Stop Impersonating" at bounding box center [1192, 94] width 175 height 32
